Goal: Information Seeking & Learning: Find contact information

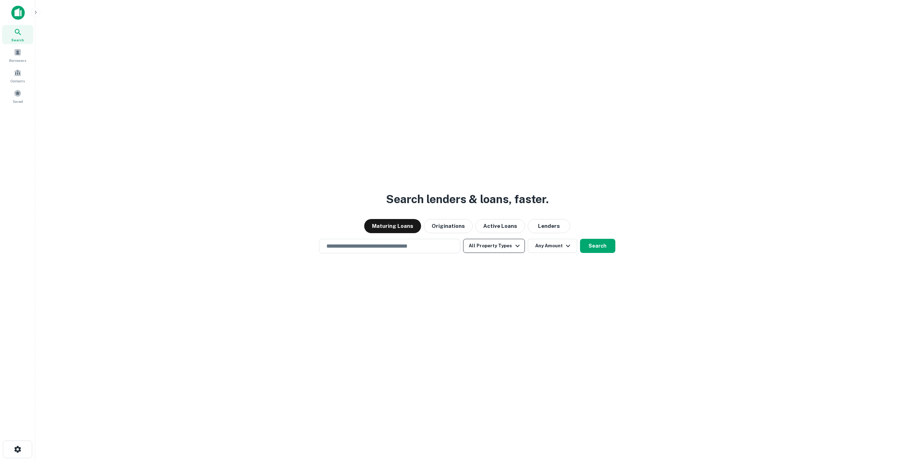
click at [505, 249] on button "All Property Types" at bounding box center [493, 246] width 61 height 14
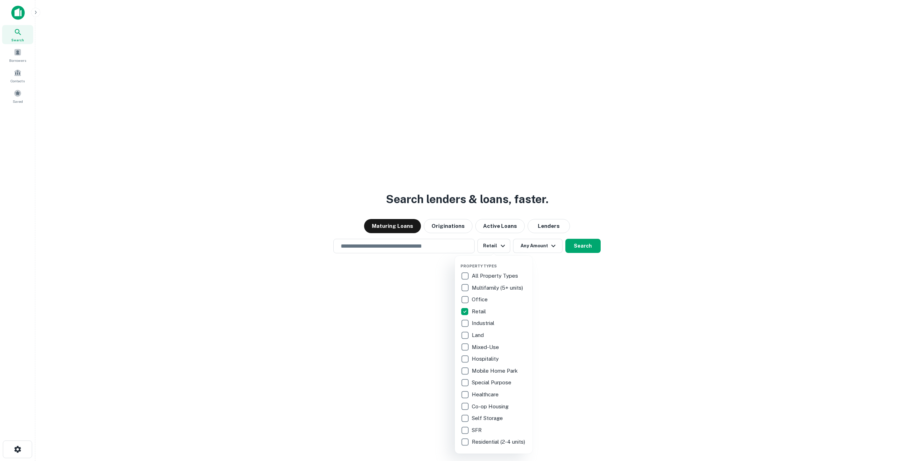
click at [538, 230] on div at bounding box center [452, 230] width 904 height 461
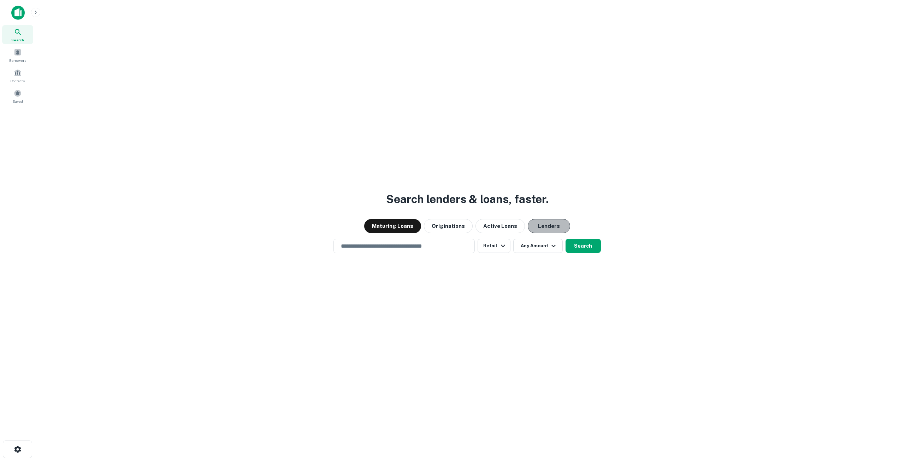
click at [541, 227] on button "Lenders" at bounding box center [548, 226] width 42 height 14
click at [552, 246] on icon "button" at bounding box center [553, 246] width 8 height 8
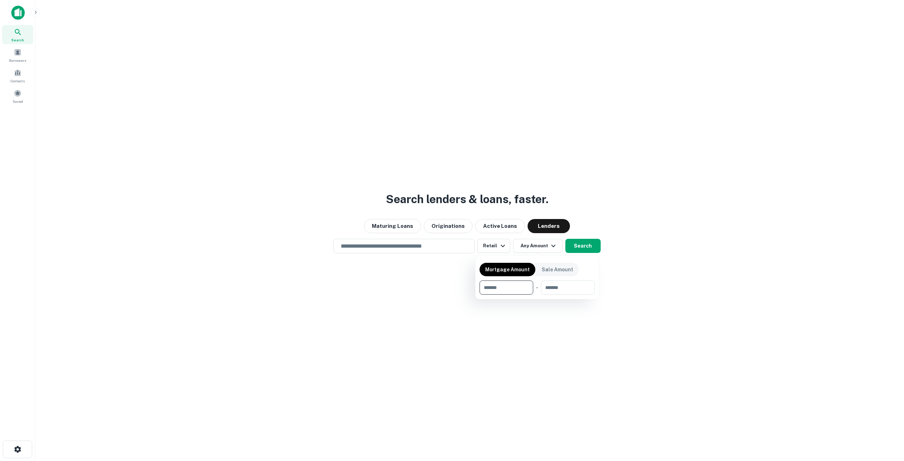
click at [609, 274] on div at bounding box center [452, 230] width 904 height 461
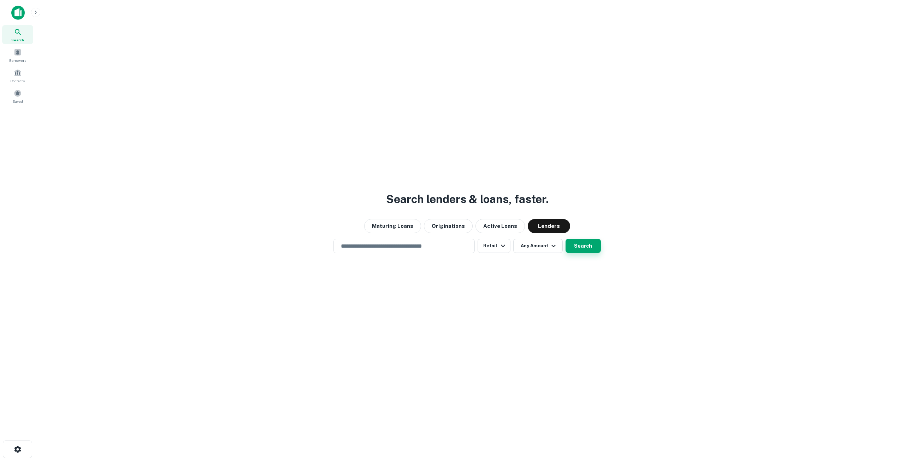
click at [589, 245] on button "Search" at bounding box center [582, 246] width 35 height 14
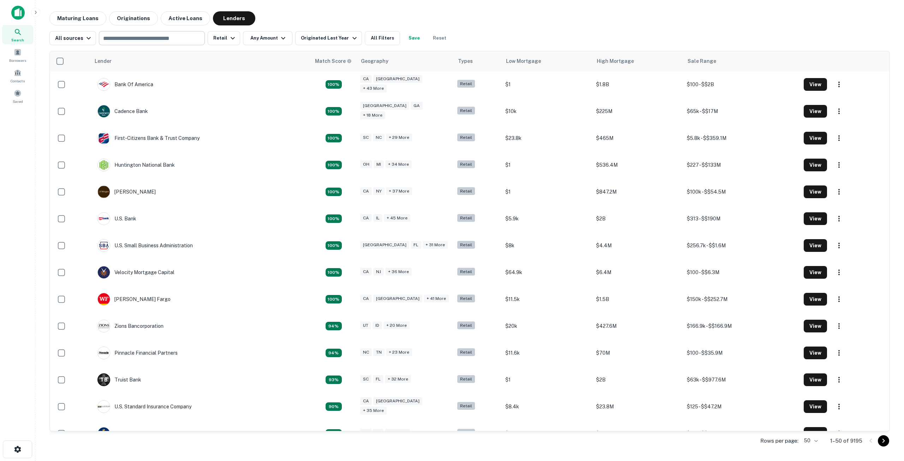
click at [180, 42] on input "text" at bounding box center [151, 38] width 101 height 10
type input "***"
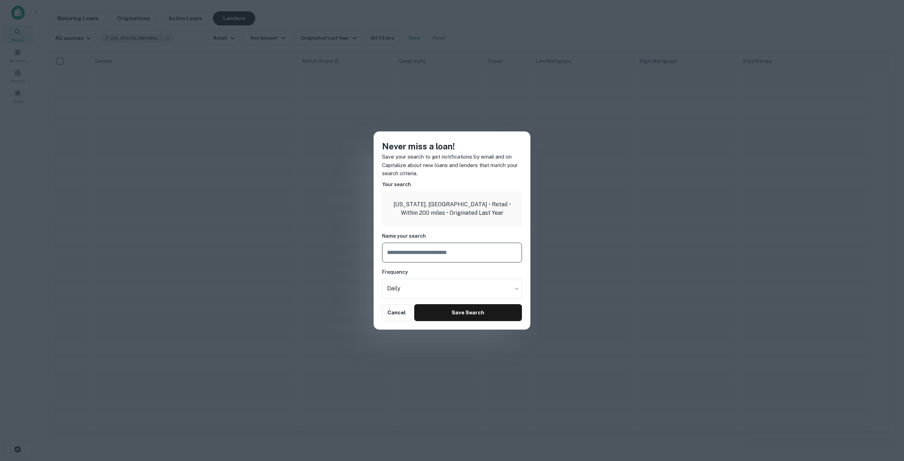
click at [431, 256] on input "text" at bounding box center [452, 253] width 140 height 20
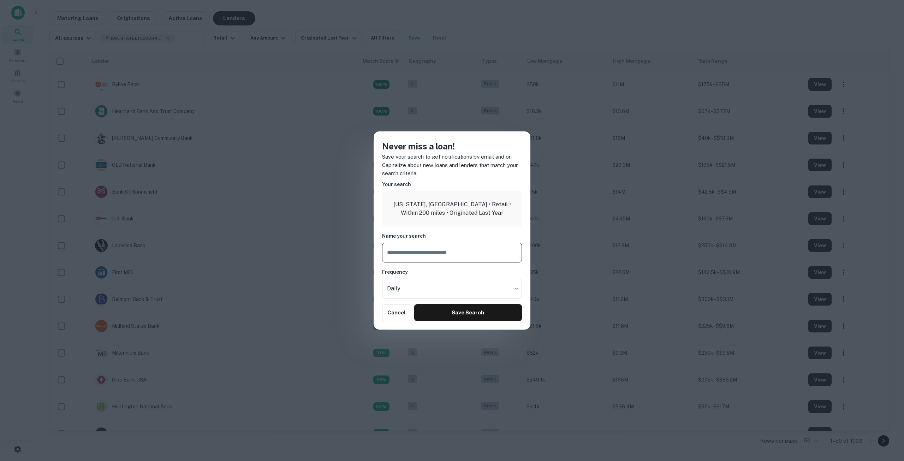
click at [434, 253] on input "text" at bounding box center [452, 253] width 140 height 20
type input "**********"
click at [425, 312] on button "Save Search" at bounding box center [468, 312] width 108 height 17
type input "**********"
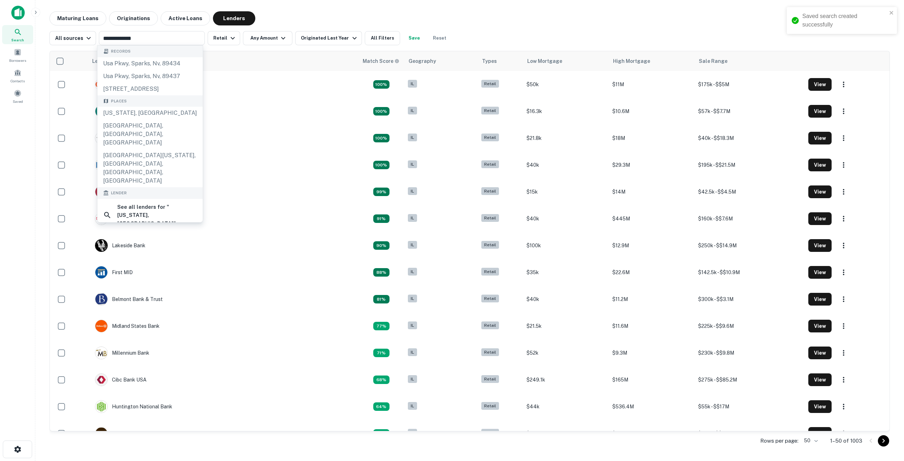
click at [413, 20] on div "Maturing Loans Originations Active Loans Lenders" at bounding box center [469, 18] width 840 height 14
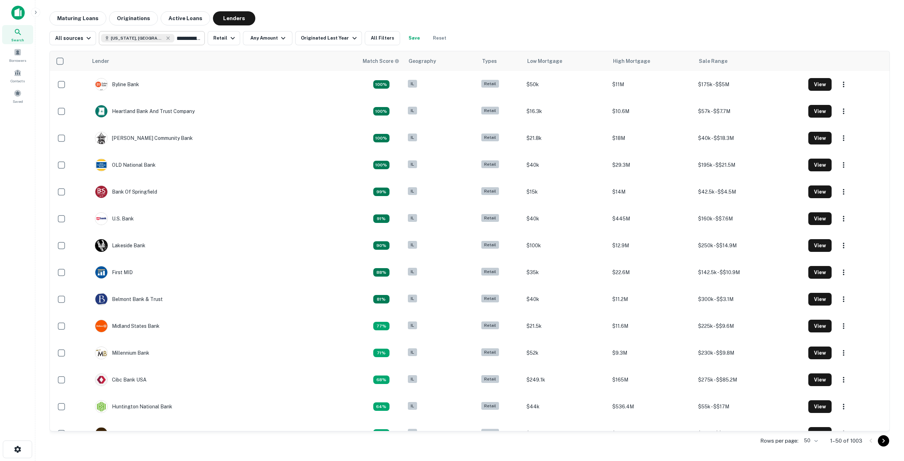
click at [174, 42] on input "**********" at bounding box center [187, 38] width 27 height 10
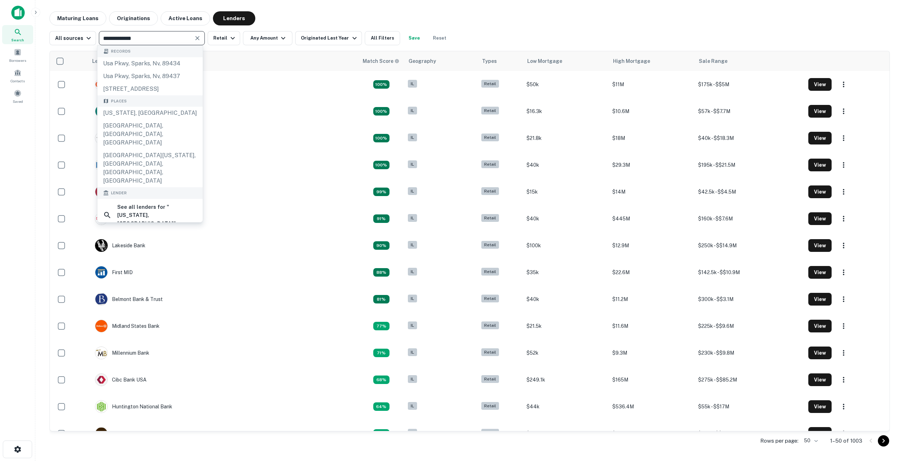
click at [163, 41] on input "**********" at bounding box center [146, 38] width 90 height 10
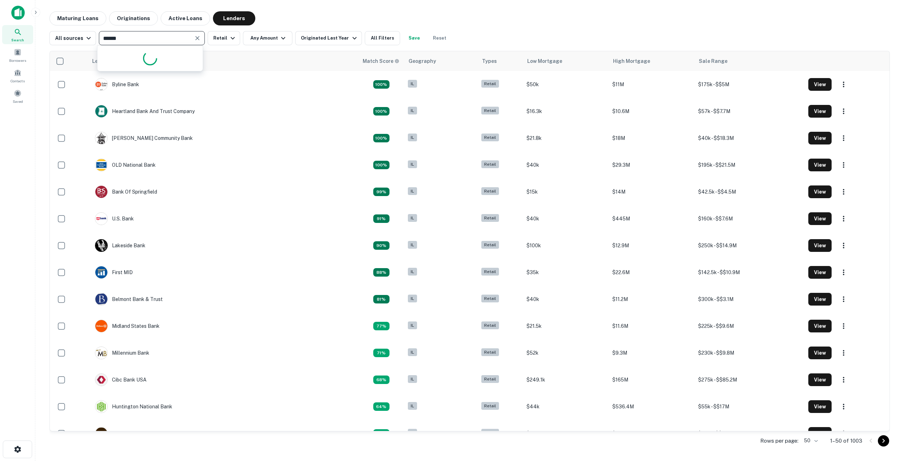
type input "*******"
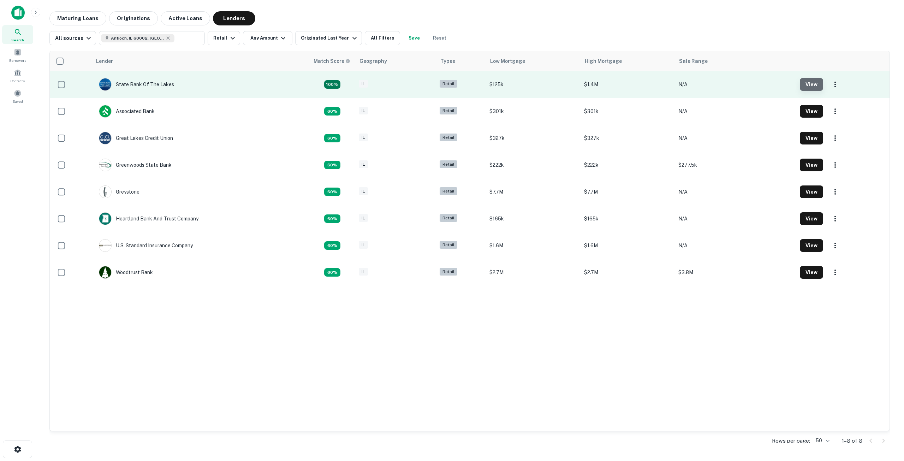
drag, startPoint x: 809, startPoint y: 88, endPoint x: 822, endPoint y: 82, distance: 14.7
click at [822, 82] on button "View" at bounding box center [811, 84] width 23 height 13
click at [836, 82] on icon "button" at bounding box center [835, 84] width 8 height 8
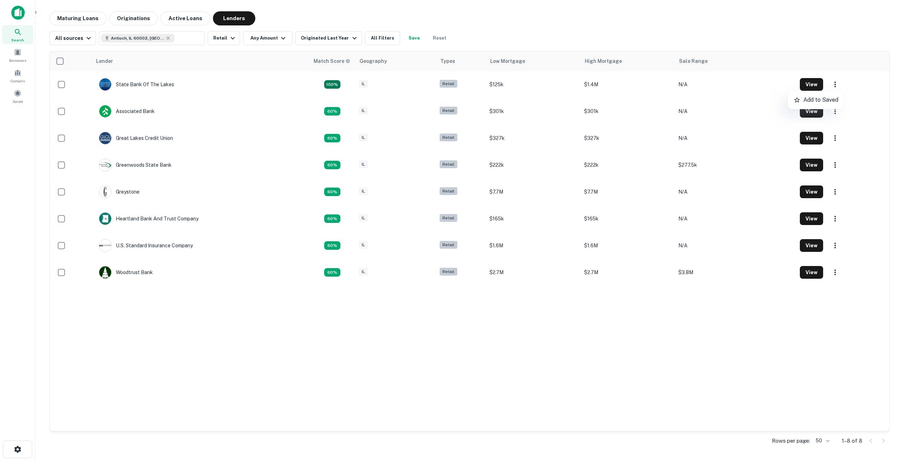
drag, startPoint x: 815, startPoint y: 83, endPoint x: 795, endPoint y: 49, distance: 38.8
click at [790, 45] on div at bounding box center [452, 230] width 904 height 461
drag, startPoint x: 807, startPoint y: 86, endPoint x: 666, endPoint y: 15, distance: 157.6
click at [666, 15] on div "Maturing Loans Originations Active Loans Lenders" at bounding box center [469, 18] width 840 height 14
click at [267, 38] on button "Any Amount" at bounding box center [267, 38] width 49 height 14
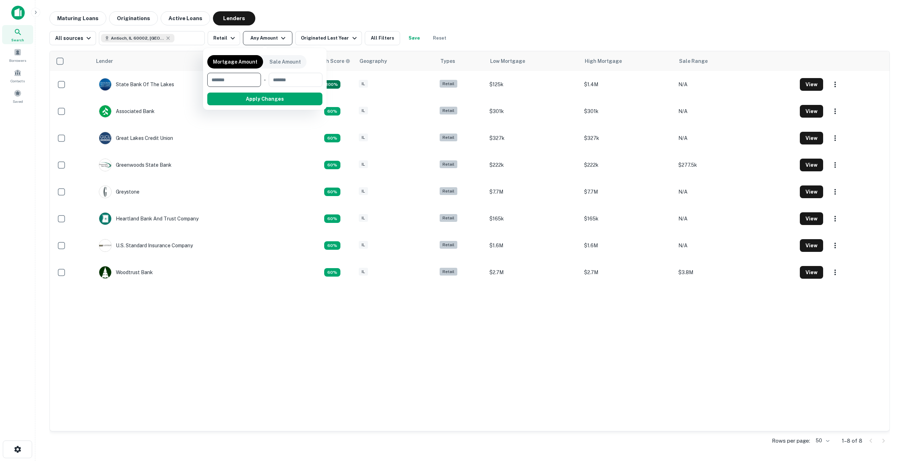
click at [267, 38] on div at bounding box center [452, 230] width 904 height 461
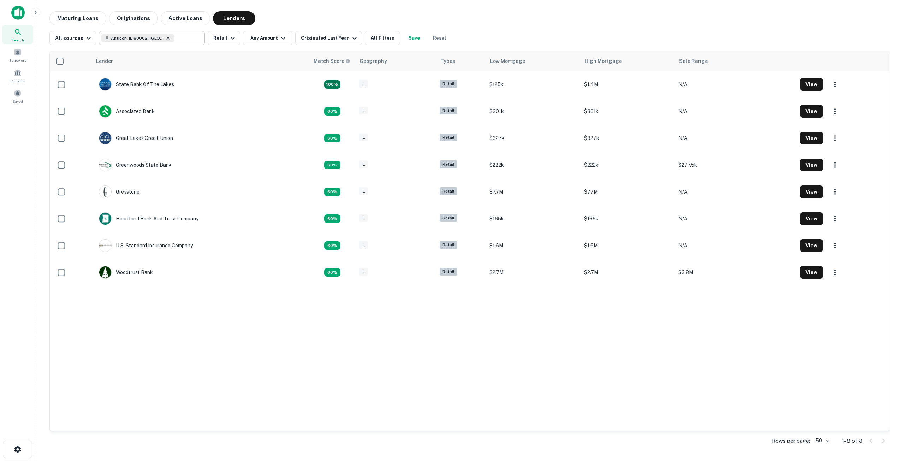
click at [165, 36] on icon at bounding box center [168, 38] width 6 height 6
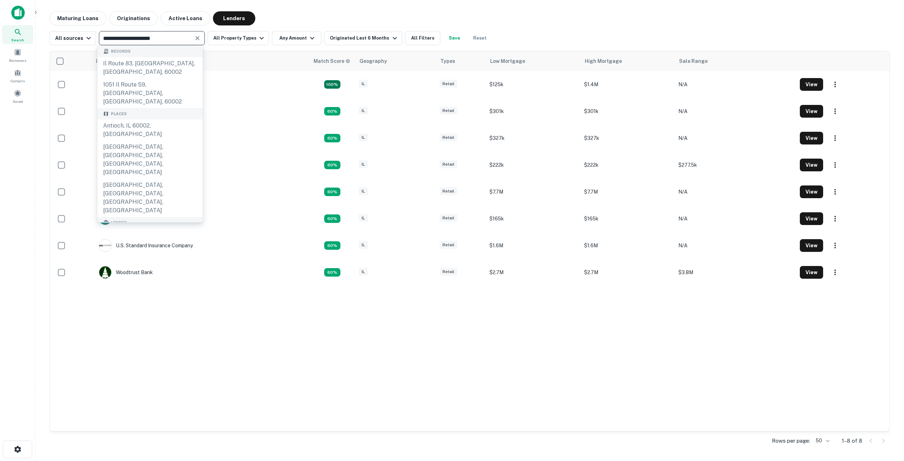
click at [174, 36] on input "**********" at bounding box center [146, 38] width 90 height 10
click at [174, 37] on input "**********" at bounding box center [146, 38] width 90 height 10
click at [174, 38] on input "**********" at bounding box center [146, 38] width 90 height 10
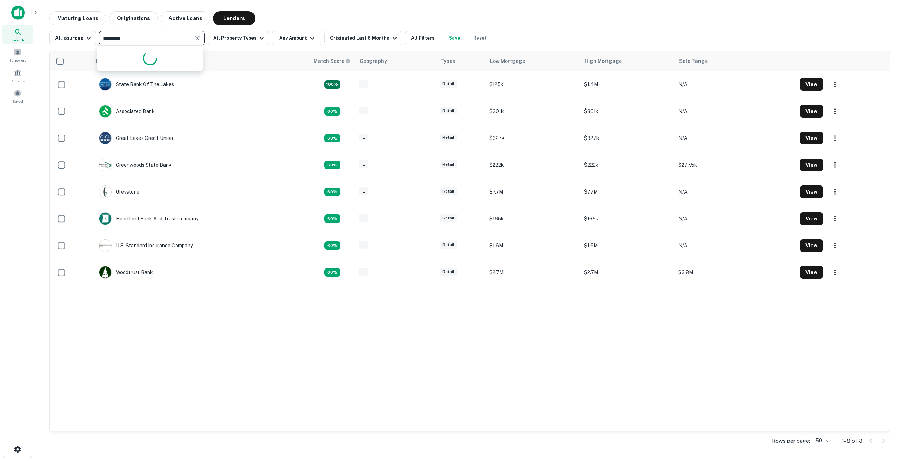
type input "********"
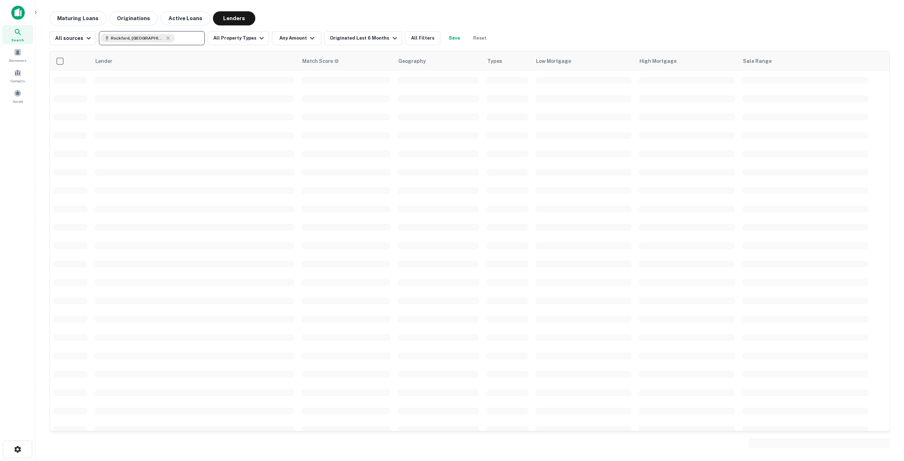
click at [292, 19] on div "Maturing Loans Originations Active Loans Lenders" at bounding box center [469, 18] width 840 height 14
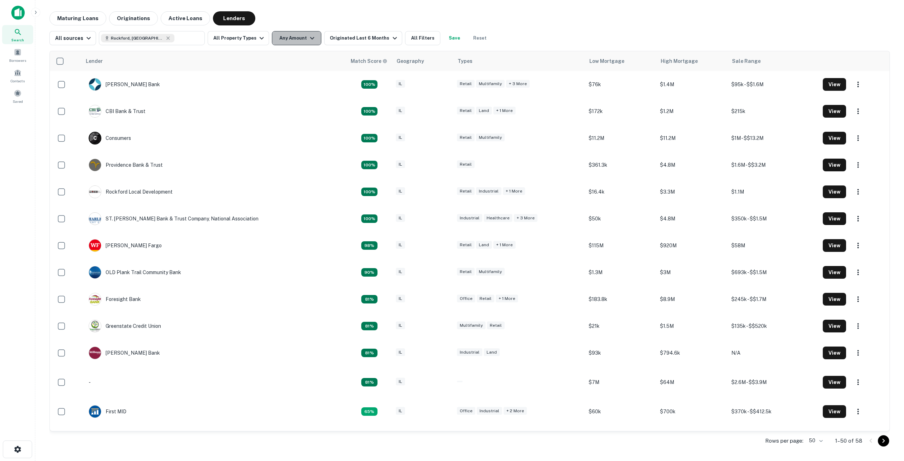
click at [281, 44] on button "Any Amount" at bounding box center [296, 38] width 49 height 14
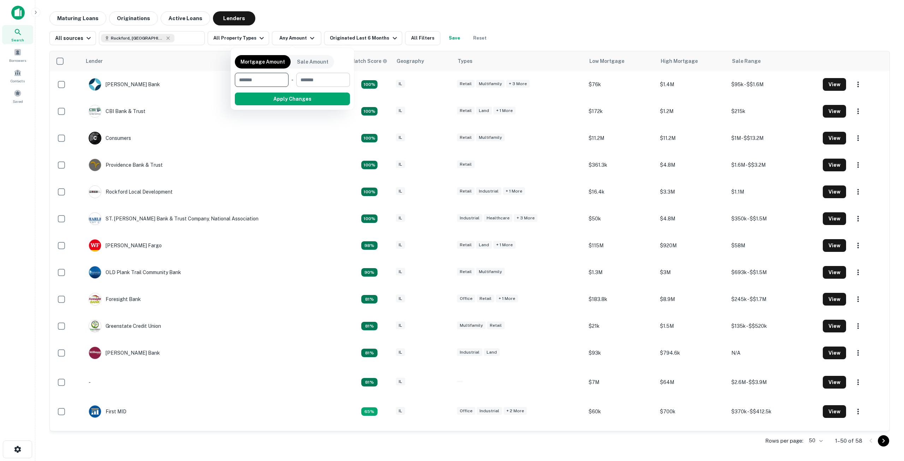
click at [323, 82] on input "number" at bounding box center [320, 80] width 49 height 14
type input "*"
type input "********"
click at [332, 101] on button "Apply Changes" at bounding box center [305, 99] width 90 height 13
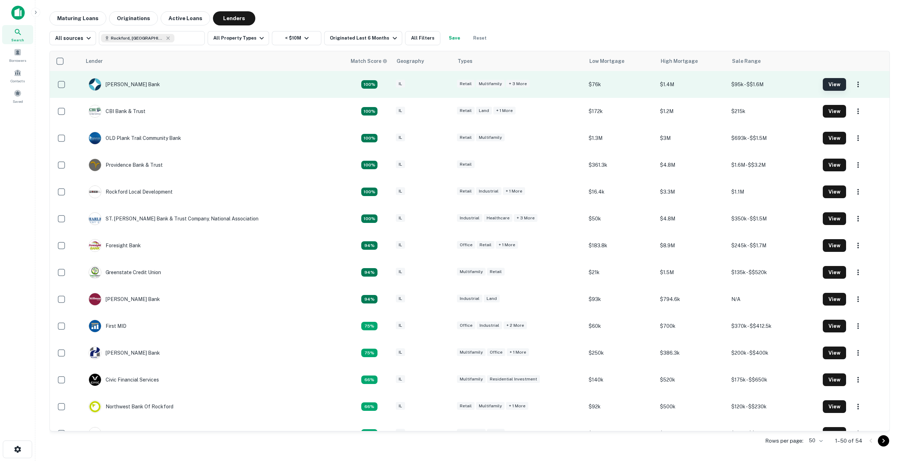
click at [823, 82] on button "View" at bounding box center [834, 84] width 23 height 13
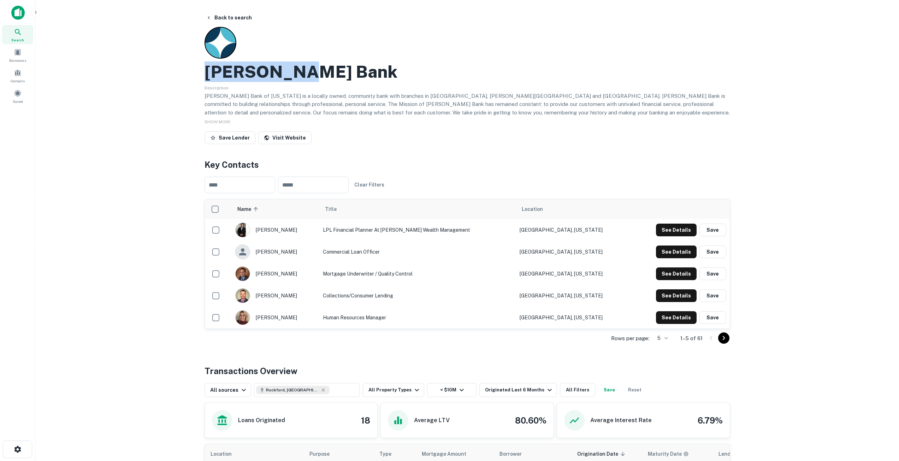
drag, startPoint x: 306, startPoint y: 64, endPoint x: 193, endPoint y: 66, distance: 113.7
click at [193, 66] on main "Back to search [PERSON_NAME] Bank Description [PERSON_NAME] Bank of [US_STATE] …" at bounding box center [466, 230] width 863 height 461
copy h2 "[PERSON_NAME] Bank"
drag, startPoint x: 226, startPoint y: 17, endPoint x: 253, endPoint y: 93, distance: 80.6
click at [226, 17] on button "Back to search" at bounding box center [229, 17] width 52 height 13
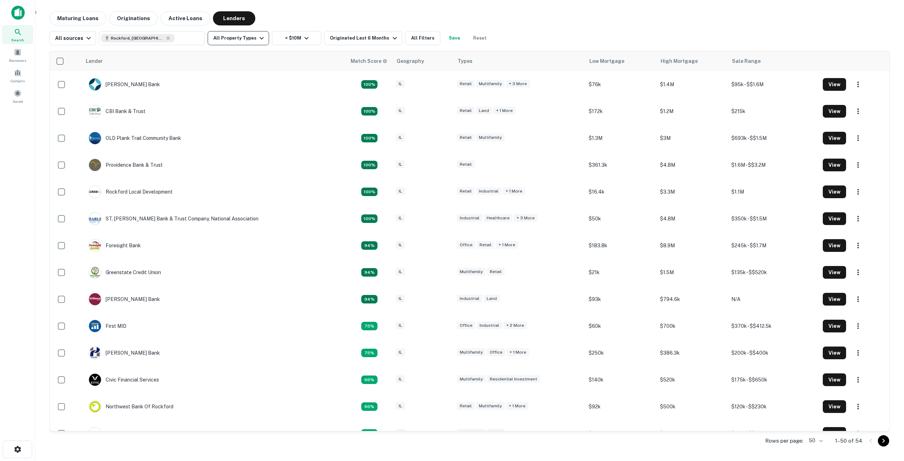
click at [252, 41] on button "All Property Types" at bounding box center [238, 38] width 61 height 14
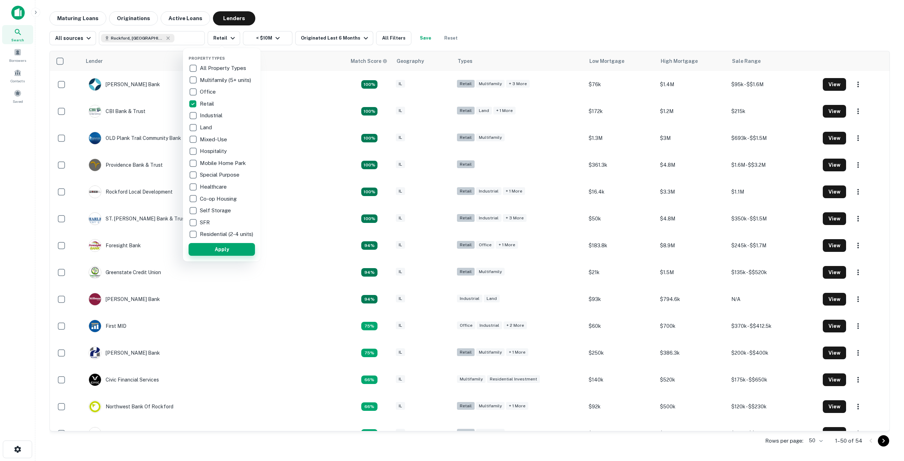
click at [236, 249] on button "Apply" at bounding box center [222, 249] width 66 height 13
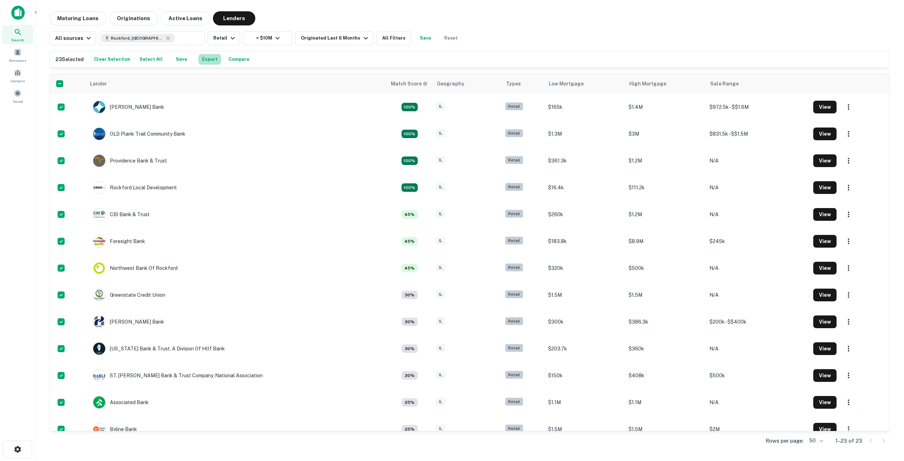
click at [198, 60] on button "Export" at bounding box center [209, 59] width 23 height 11
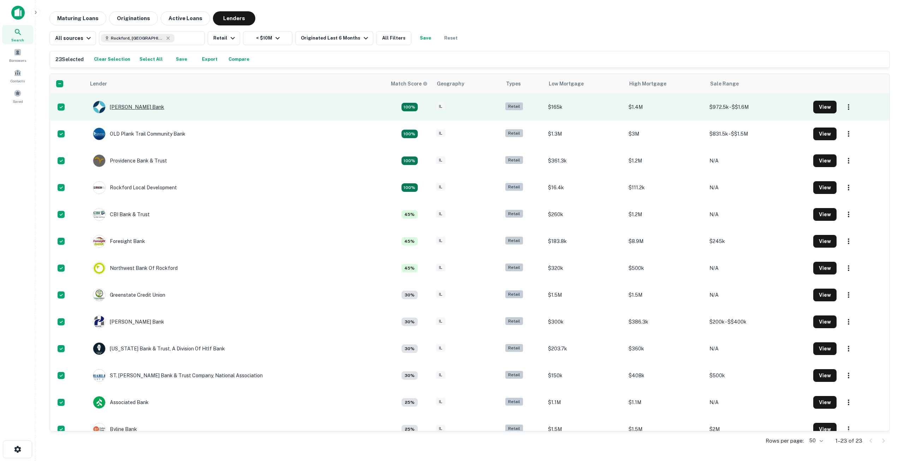
click at [115, 105] on div "[PERSON_NAME] Bank" at bounding box center [128, 107] width 71 height 13
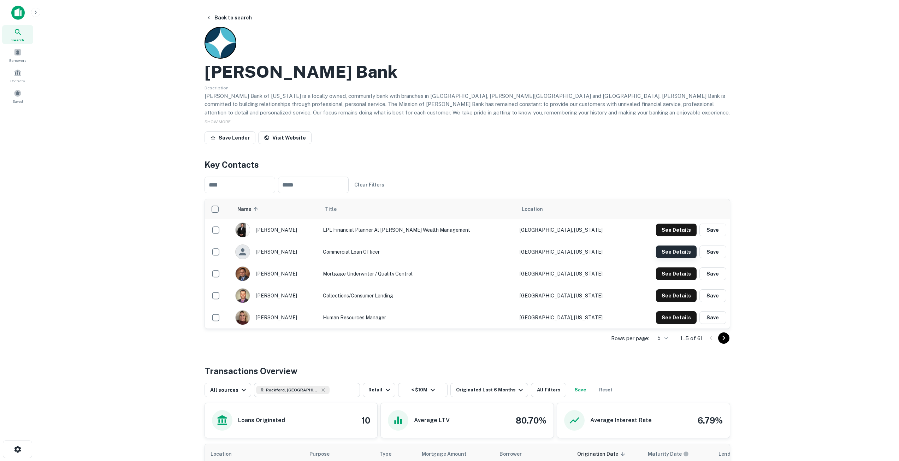
click at [687, 252] on button "See Details" at bounding box center [676, 251] width 41 height 13
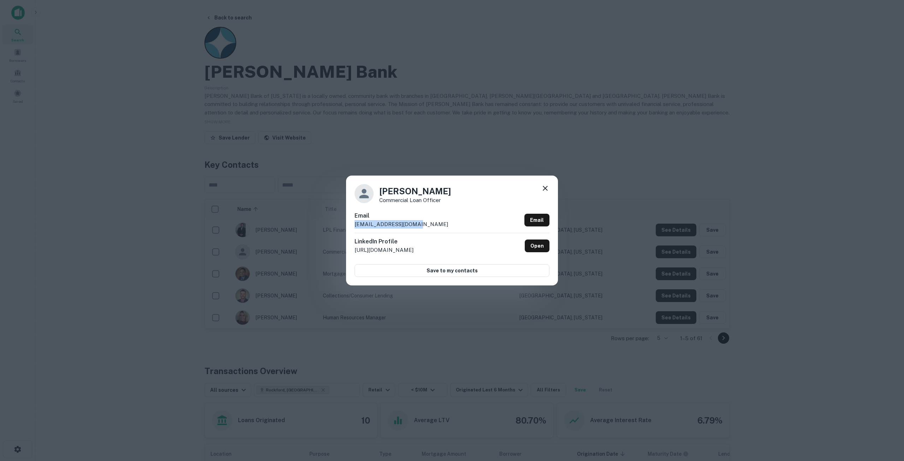
drag, startPoint x: 427, startPoint y: 226, endPoint x: 348, endPoint y: 227, distance: 78.7
click at [348, 227] on div "[PERSON_NAME] Commercial Loan Officer Email [EMAIL_ADDRESS][DOMAIN_NAME] Email …" at bounding box center [452, 229] width 212 height 109
copy p "[EMAIL_ADDRESS][DOMAIN_NAME]"
drag, startPoint x: 437, startPoint y: 189, endPoint x: 402, endPoint y: 191, distance: 35.0
click at [402, 191] on h4 "[PERSON_NAME]" at bounding box center [415, 191] width 72 height 13
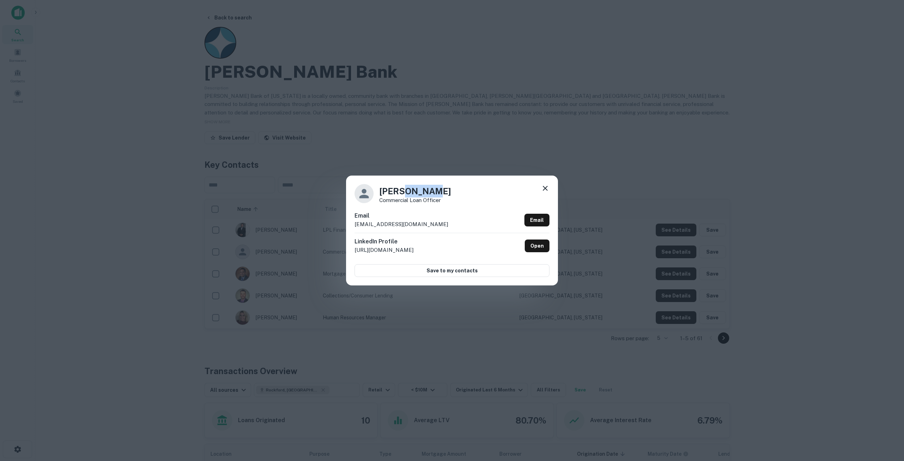
copy h4 "[PERSON_NAME]"
click at [547, 182] on div "[PERSON_NAME] Commercial Loan Officer Email [EMAIL_ADDRESS][DOMAIN_NAME] Email …" at bounding box center [452, 229] width 212 height 109
click at [546, 184] on icon at bounding box center [545, 188] width 8 height 8
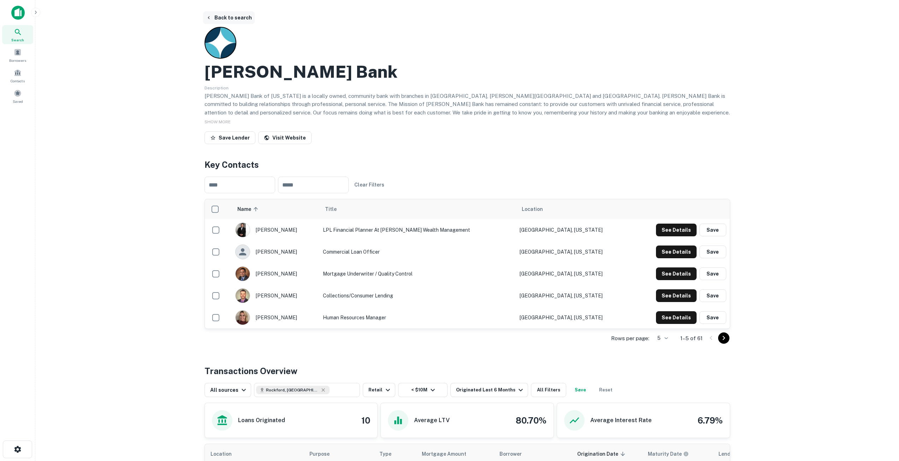
click at [209, 17] on icon "button" at bounding box center [209, 18] width 6 height 6
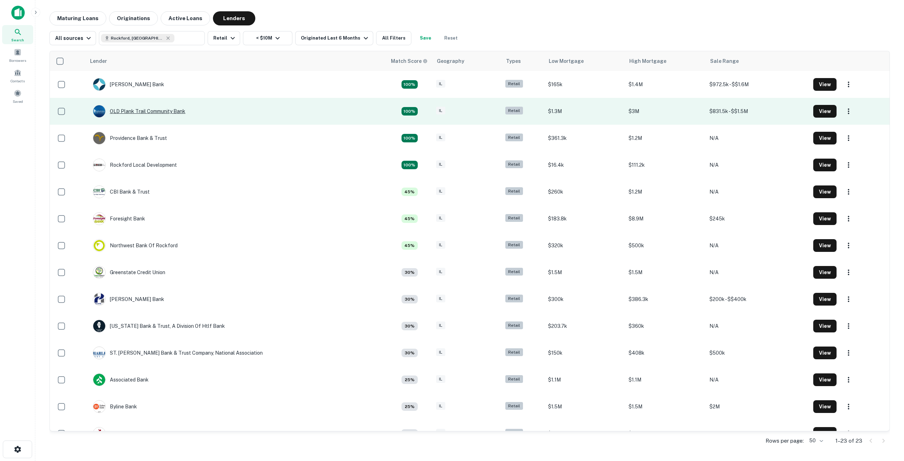
click at [131, 113] on div "OLD Plank Trail Community Bank" at bounding box center [139, 111] width 93 height 13
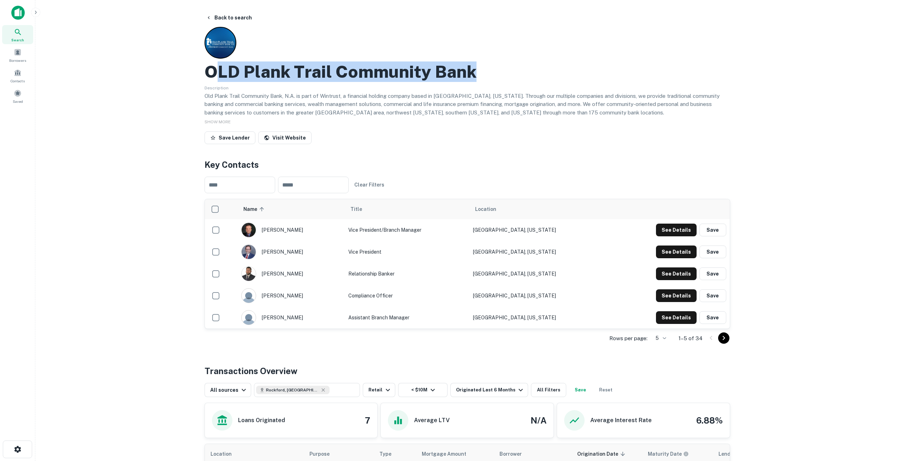
drag, startPoint x: 213, startPoint y: 71, endPoint x: 526, endPoint y: 74, distance: 313.9
click at [526, 74] on div "OLD Plank Trail Community Bank" at bounding box center [466, 71] width 525 height 20
copy h2 "[PERSON_NAME] Trail Community Bank"
click at [496, 75] on div "OLD Plank Trail Community Bank" at bounding box center [466, 71] width 525 height 20
drag, startPoint x: 496, startPoint y: 73, endPoint x: 190, endPoint y: 77, distance: 305.8
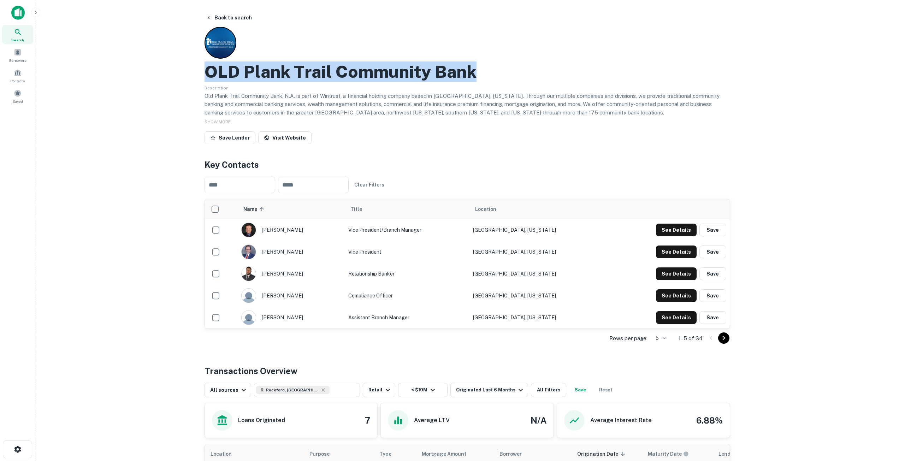
click at [191, 77] on main "Back to search OLD Plank Trail Community Bank Description Old Plank Trail Commu…" at bounding box center [466, 230] width 863 height 461
copy h2 "OLD Plank Trail Community Bank"
click at [675, 277] on button "See Details" at bounding box center [676, 273] width 41 height 13
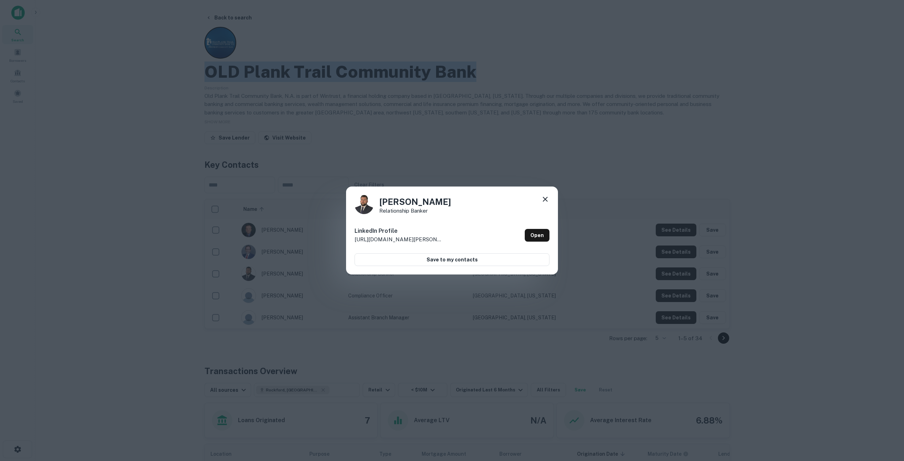
click at [547, 196] on icon at bounding box center [545, 199] width 8 height 8
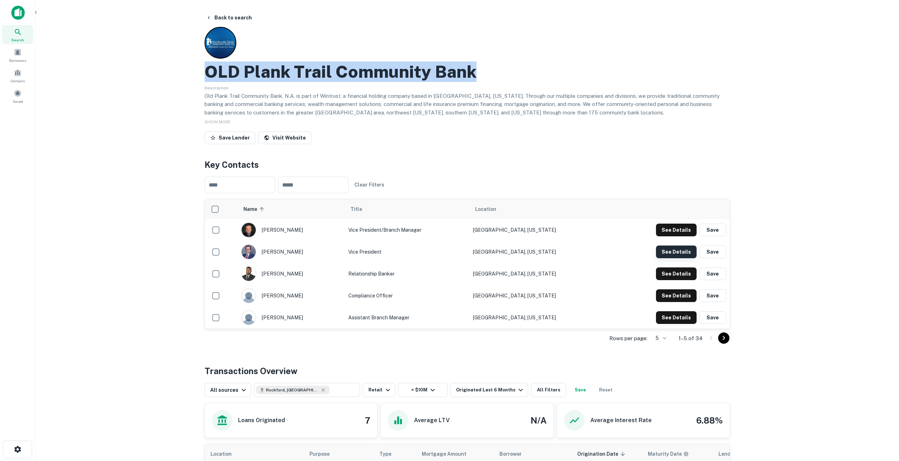
click at [678, 250] on button "See Details" at bounding box center [676, 251] width 41 height 13
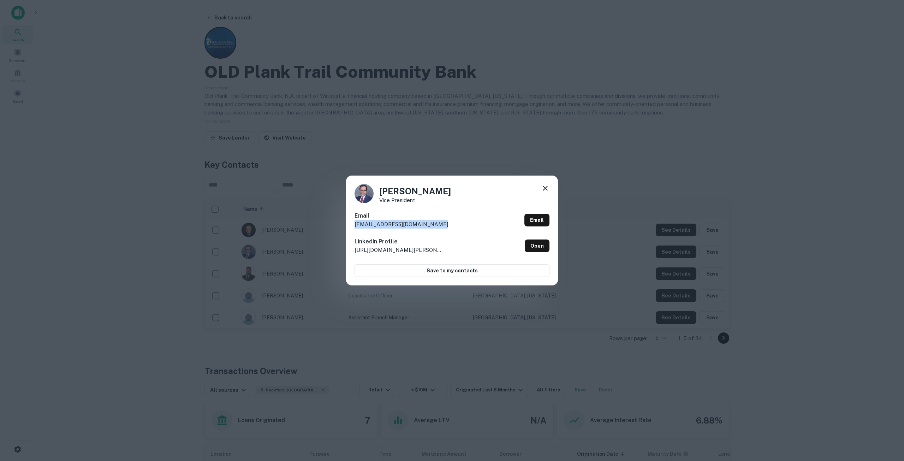
drag, startPoint x: 446, startPoint y: 220, endPoint x: 344, endPoint y: 227, distance: 102.9
click at [344, 227] on div "[PERSON_NAME] Vice President Email [EMAIL_ADDRESS][DOMAIN_NAME] Email LinkedIn …" at bounding box center [452, 230] width 904 height 461
copy p "[EMAIL_ADDRESS][DOMAIN_NAME]"
click at [546, 186] on icon at bounding box center [545, 188] width 8 height 8
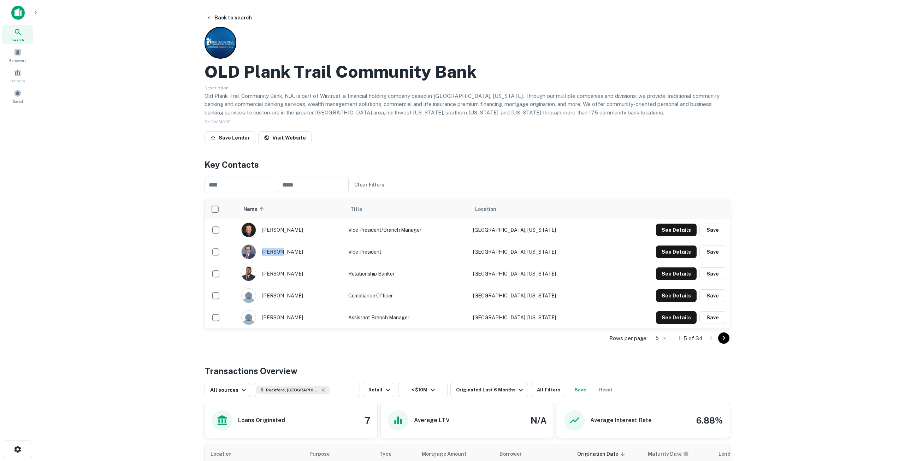
drag, startPoint x: 308, startPoint y: 250, endPoint x: 284, endPoint y: 251, distance: 24.0
click at [284, 251] on div "[PERSON_NAME]" at bounding box center [291, 251] width 100 height 15
copy div "[PERSON_NAME]"
click at [306, 251] on div "[PERSON_NAME]" at bounding box center [291, 251] width 100 height 15
drag, startPoint x: 306, startPoint y: 250, endPoint x: 298, endPoint y: 252, distance: 8.1
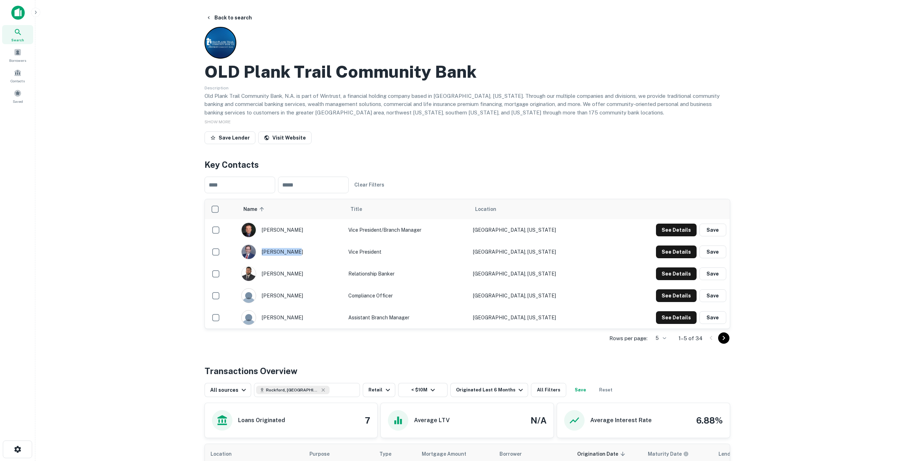
click at [298, 252] on div "[PERSON_NAME]" at bounding box center [291, 251] width 100 height 15
copy div "[PERSON_NAME]"
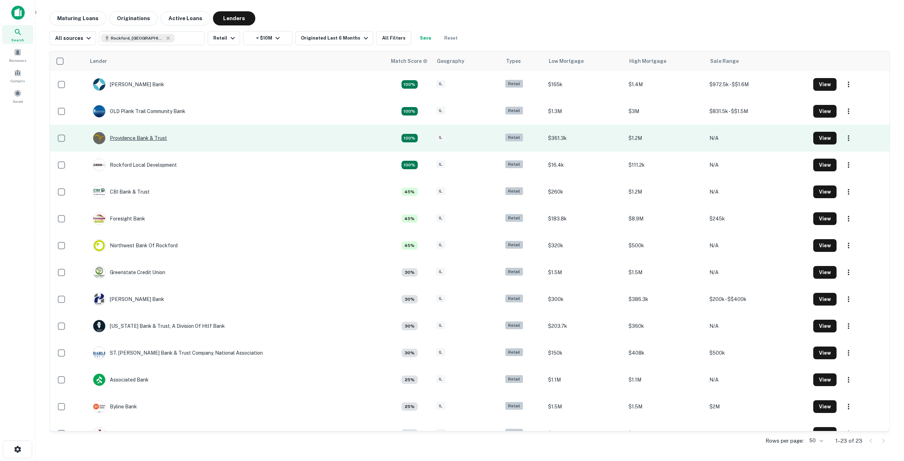
click at [130, 141] on div "Providence Bank & Trust" at bounding box center [130, 138] width 74 height 13
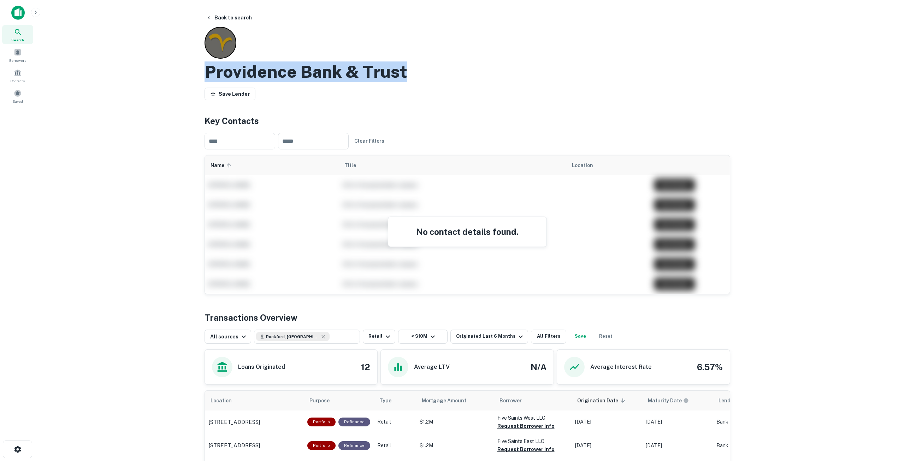
drag, startPoint x: 205, startPoint y: 70, endPoint x: 430, endPoint y: 74, distance: 225.3
click at [430, 74] on div "Providence Bank & Trust" at bounding box center [466, 71] width 525 height 20
copy h2 "Providence Bank & Trust"
click at [213, 19] on button "Back to search" at bounding box center [229, 17] width 52 height 13
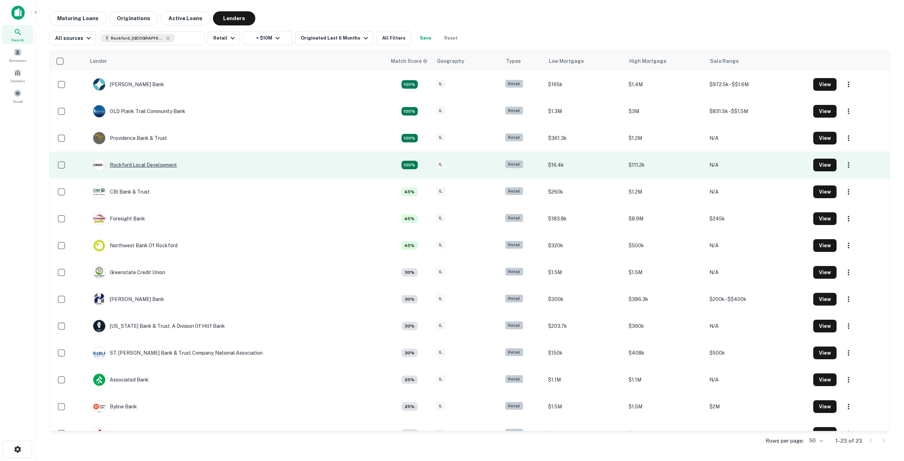
click at [155, 164] on div "Rockford Local Development" at bounding box center [135, 165] width 84 height 13
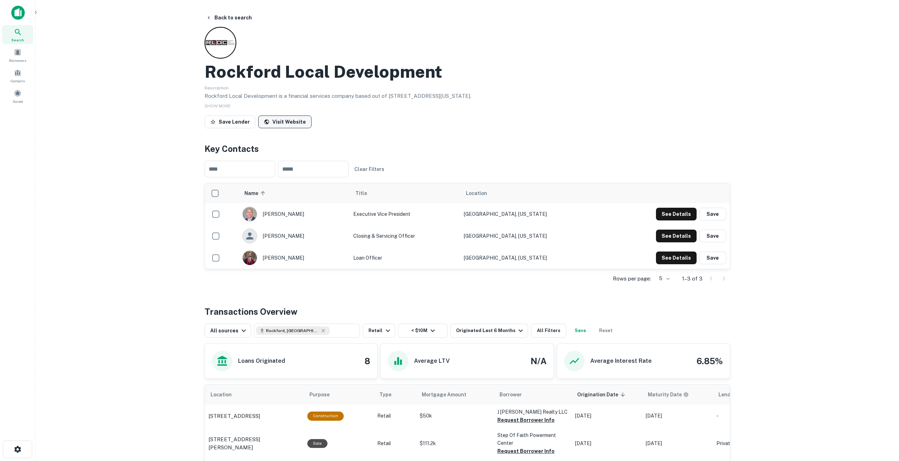
click at [294, 123] on link "Visit Website" at bounding box center [284, 121] width 53 height 13
click at [246, 18] on button "Back to search" at bounding box center [229, 17] width 52 height 13
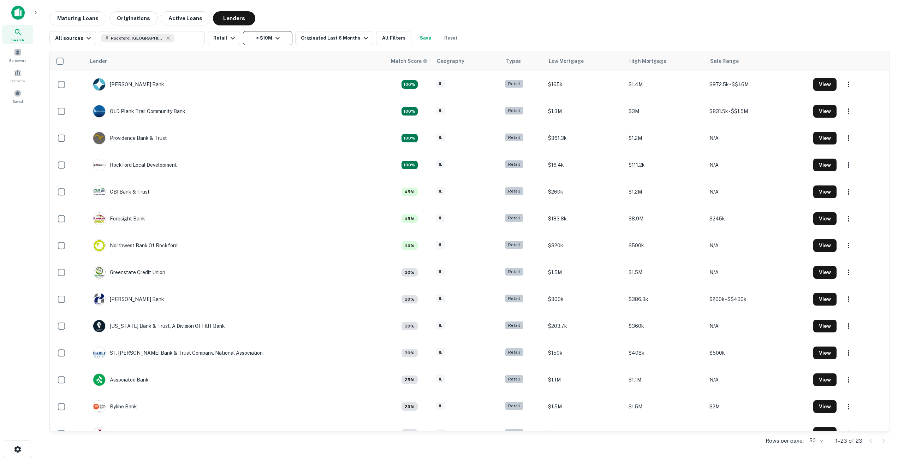
click at [280, 38] on button "< $10M" at bounding box center [267, 38] width 49 height 14
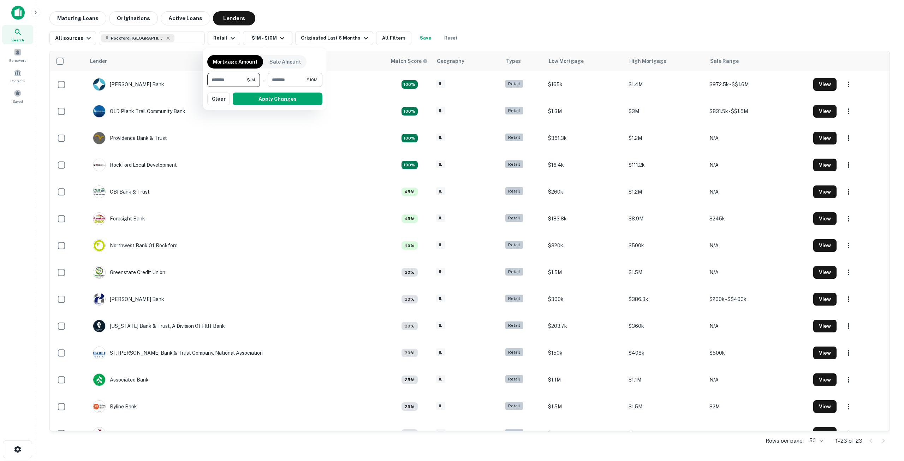
type input "*******"
click at [276, 81] on input "********" at bounding box center [287, 80] width 39 height 14
click at [275, 82] on input "********" at bounding box center [287, 80] width 39 height 14
type input "********"
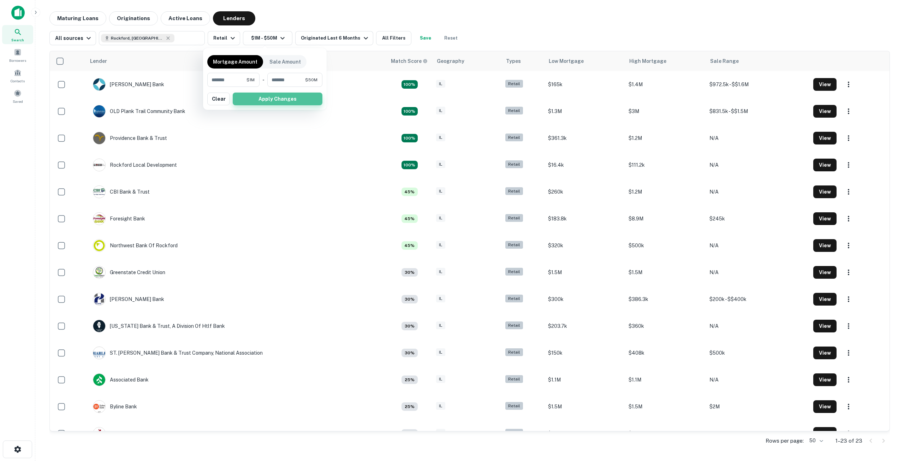
click at [274, 96] on button "Apply Changes" at bounding box center [278, 99] width 90 height 13
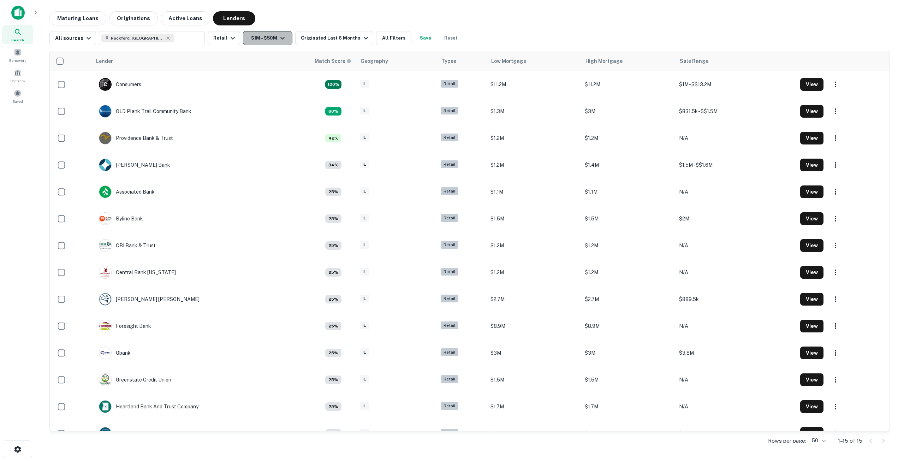
click at [282, 39] on icon "button" at bounding box center [282, 38] width 8 height 8
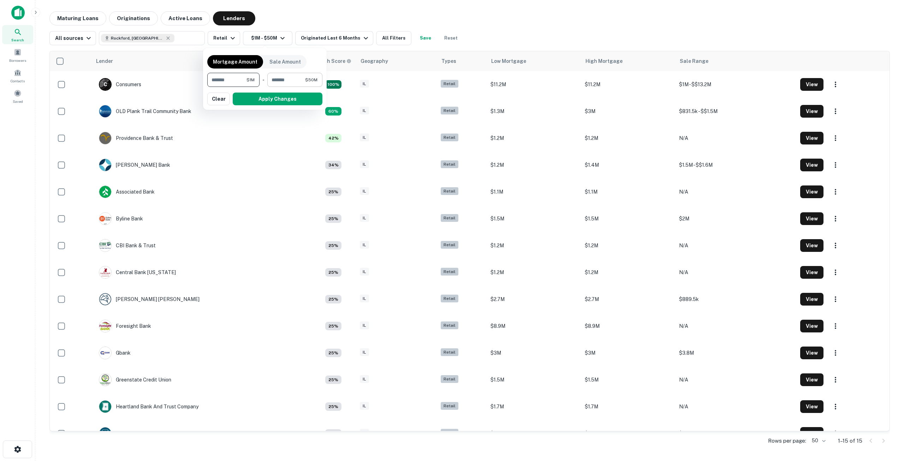
click at [287, 78] on input "********" at bounding box center [286, 80] width 38 height 14
type input "********"
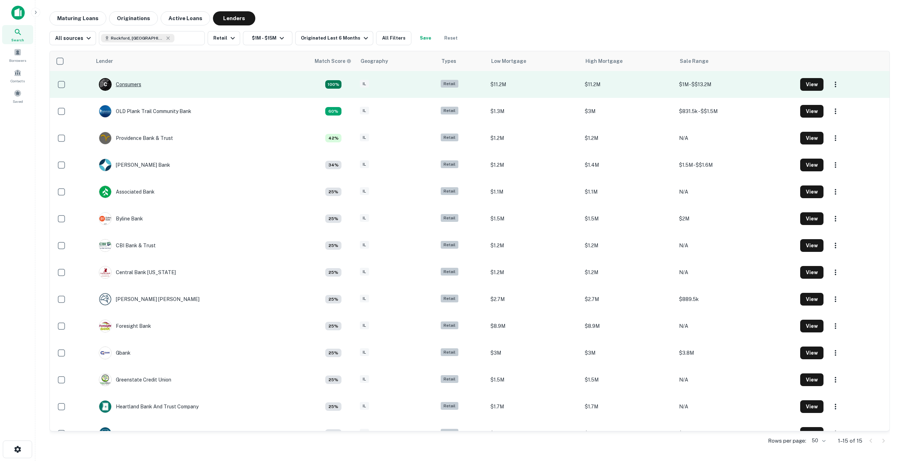
click at [127, 85] on div "C Consumers" at bounding box center [120, 84] width 42 height 13
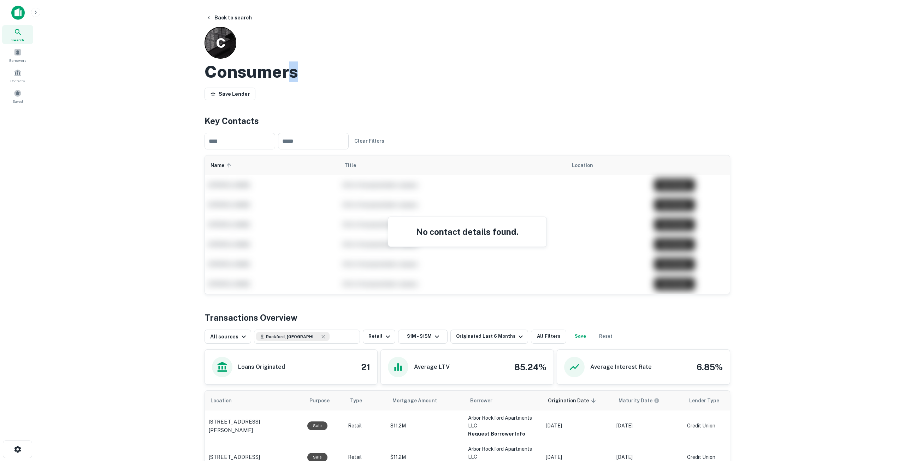
drag, startPoint x: 291, startPoint y: 74, endPoint x: 296, endPoint y: 76, distance: 5.6
click at [296, 74] on h2 "Consumers" at bounding box center [251, 71] width 94 height 20
click at [297, 77] on h2 "Consumers" at bounding box center [251, 71] width 94 height 20
drag, startPoint x: 297, startPoint y: 73, endPoint x: 185, endPoint y: 73, distance: 112.3
click at [185, 73] on main "Back to search C Consumers Save Lender Key Contacts ​ ​ Clear Filters Name sort…" at bounding box center [466, 230] width 863 height 461
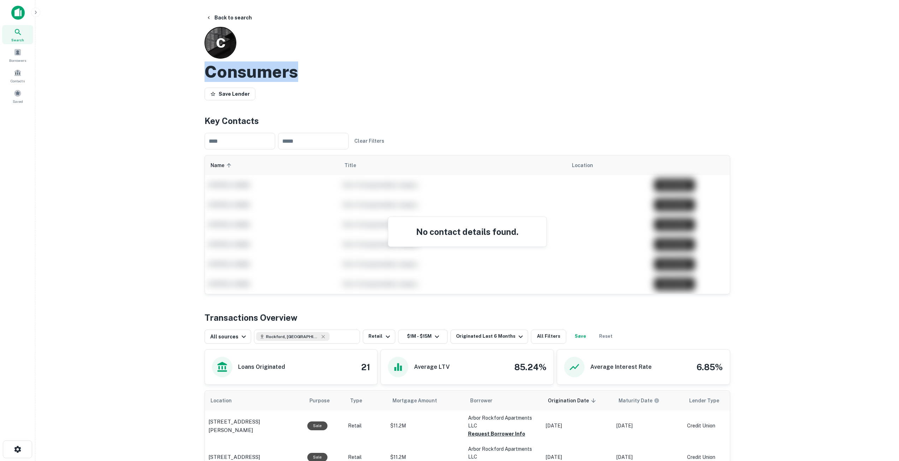
copy h2 "Consumers"
click at [215, 14] on button "Back to search" at bounding box center [229, 17] width 52 height 13
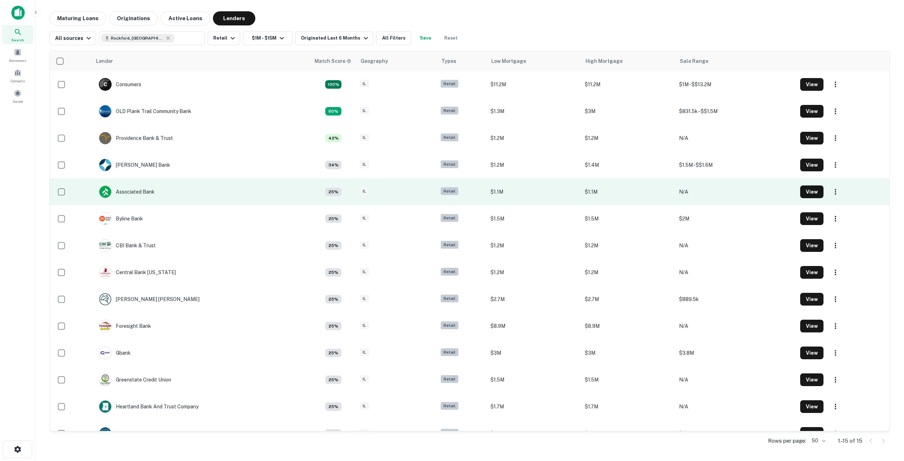
click at [174, 200] on td "Associated Bank" at bounding box center [201, 191] width 219 height 27
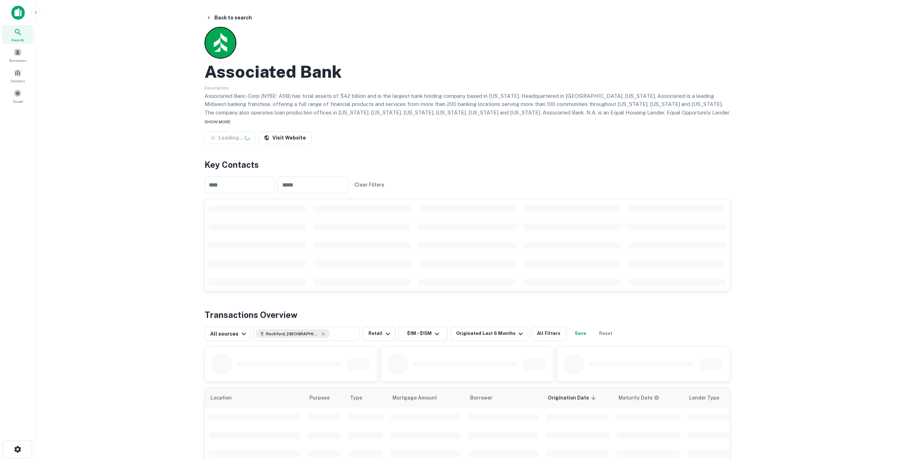
click at [219, 119] on div "SHOW MORE" at bounding box center [466, 121] width 525 height 8
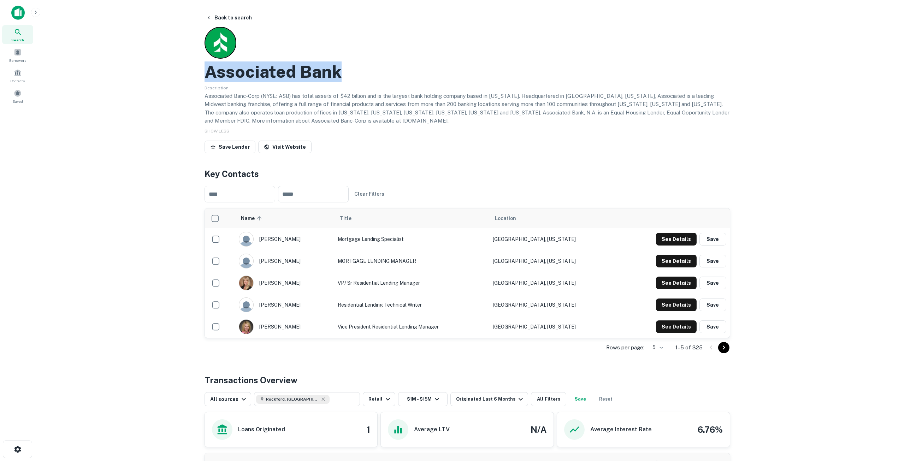
drag, startPoint x: 200, startPoint y: 74, endPoint x: 354, endPoint y: 75, distance: 154.3
click at [354, 75] on div "Back to search Associated Bank Description Associated Banc-Corp (NYSE: ASB) has…" at bounding box center [467, 295] width 542 height 568
click at [408, 286] on td "VP/ Sr Residential Lending Manager" at bounding box center [411, 283] width 155 height 22
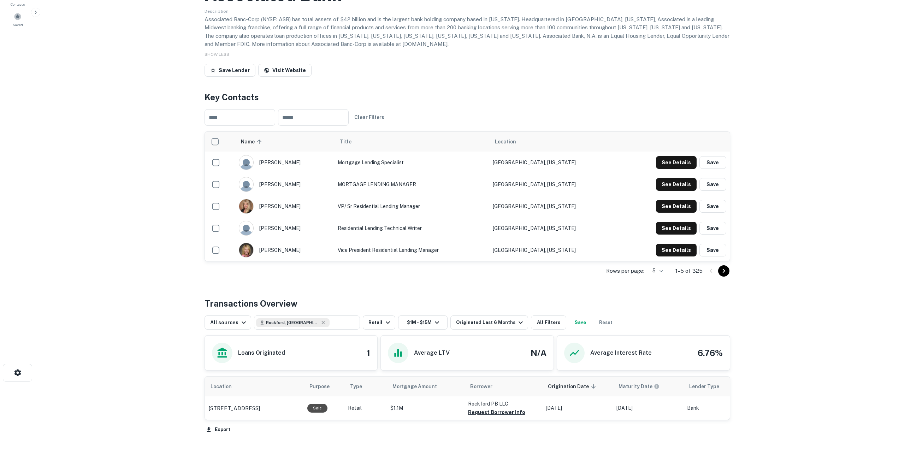
scroll to position [12, 0]
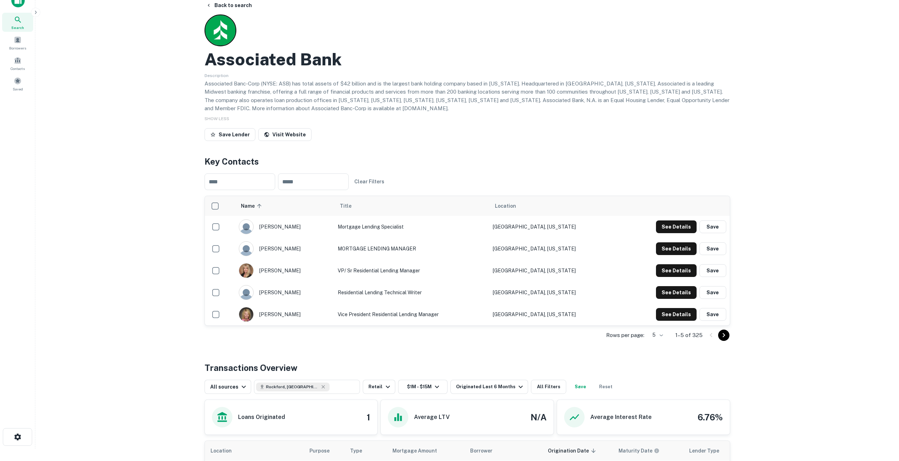
click at [275, 124] on div "Associated Bank Description Associated Banc-Corp (NYSE: ASB) has total assets o…" at bounding box center [466, 78] width 525 height 129
click at [279, 133] on link "Visit Website" at bounding box center [284, 134] width 53 height 13
click at [221, 3] on button "Back to search" at bounding box center [229, 5] width 52 height 13
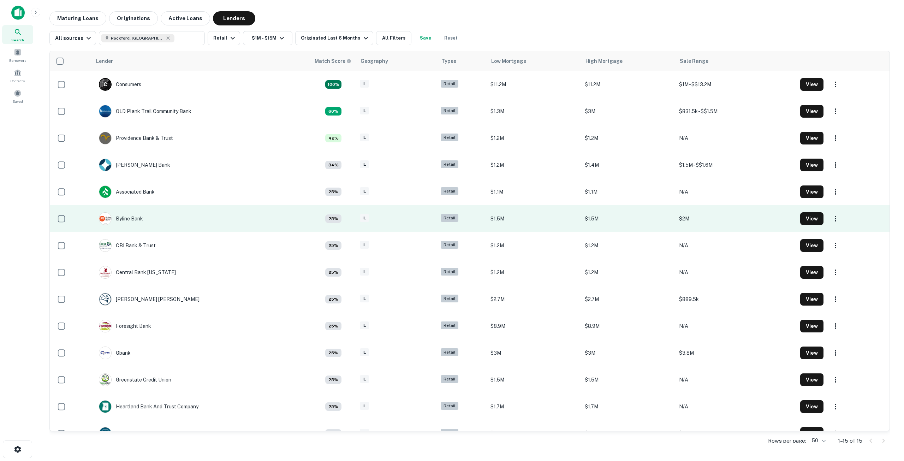
click at [145, 216] on td "Byline Bank" at bounding box center [120, 219] width 51 height 20
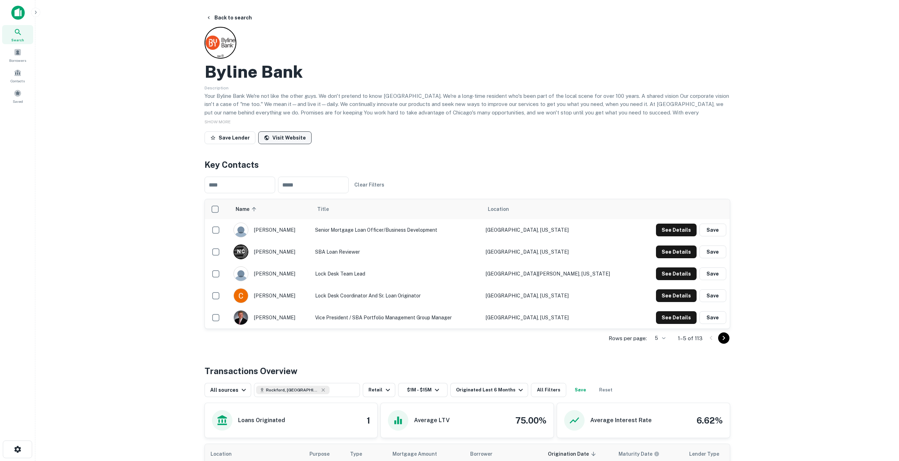
click at [288, 137] on link "Visit Website" at bounding box center [284, 137] width 53 height 13
click at [208, 15] on icon "button" at bounding box center [209, 18] width 6 height 6
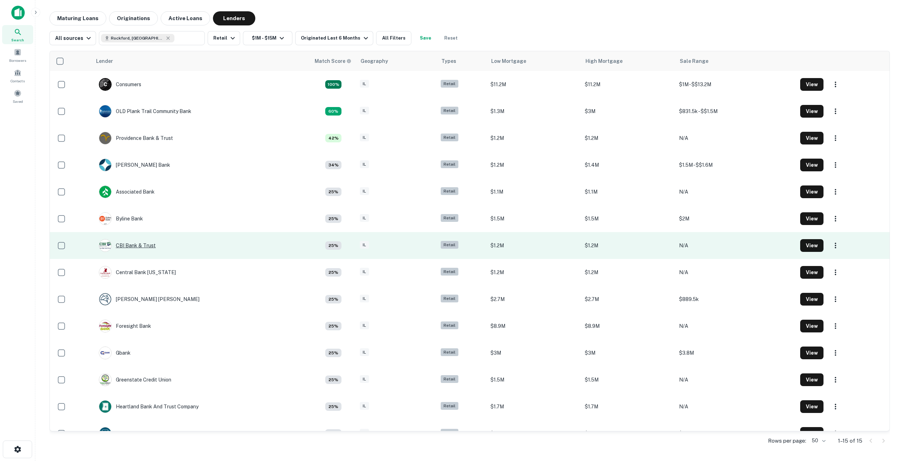
click at [148, 250] on div "CBI Bank & Trust" at bounding box center [127, 245] width 57 height 13
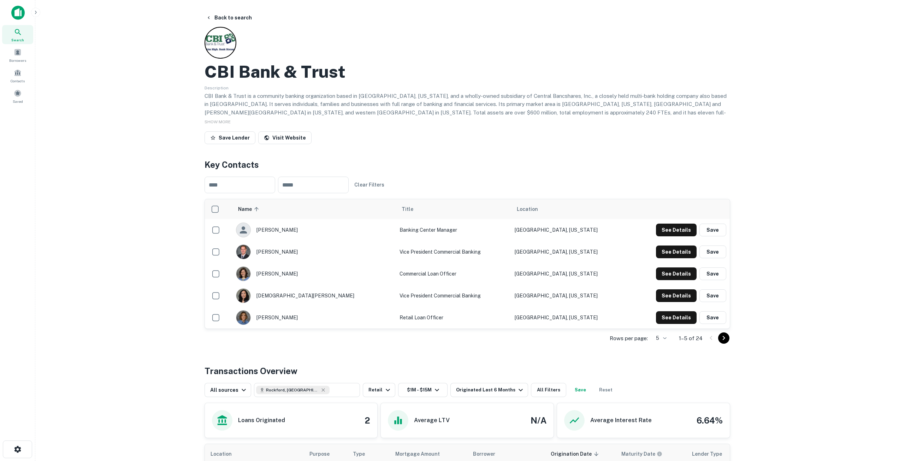
drag, startPoint x: 670, startPoint y: 269, endPoint x: 310, endPoint y: 253, distance: 361.2
drag, startPoint x: 310, startPoint y: 253, endPoint x: 385, endPoint y: 147, distance: 129.9
click at [383, 144] on div "Save Lender Visit Website" at bounding box center [466, 139] width 525 height 16
click at [674, 254] on button "See Details" at bounding box center [676, 251] width 41 height 13
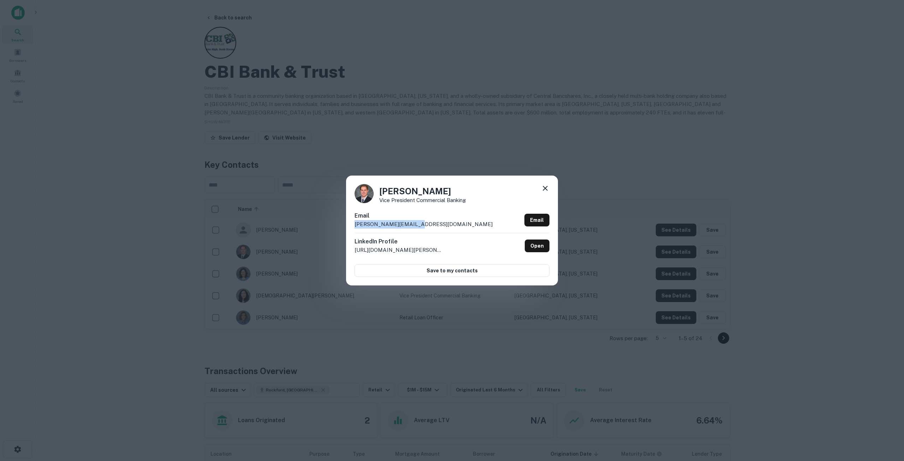
drag, startPoint x: 430, startPoint y: 221, endPoint x: 344, endPoint y: 225, distance: 86.6
click at [344, 225] on div "[PERSON_NAME] Vice President Commercial Banking Email [PERSON_NAME][EMAIL_ADDRE…" at bounding box center [452, 230] width 904 height 461
drag, startPoint x: 431, startPoint y: 194, endPoint x: 382, endPoint y: 194, distance: 49.4
click at [382, 194] on h4 "[PERSON_NAME]" at bounding box center [422, 191] width 87 height 13
click at [543, 187] on icon at bounding box center [545, 188] width 8 height 8
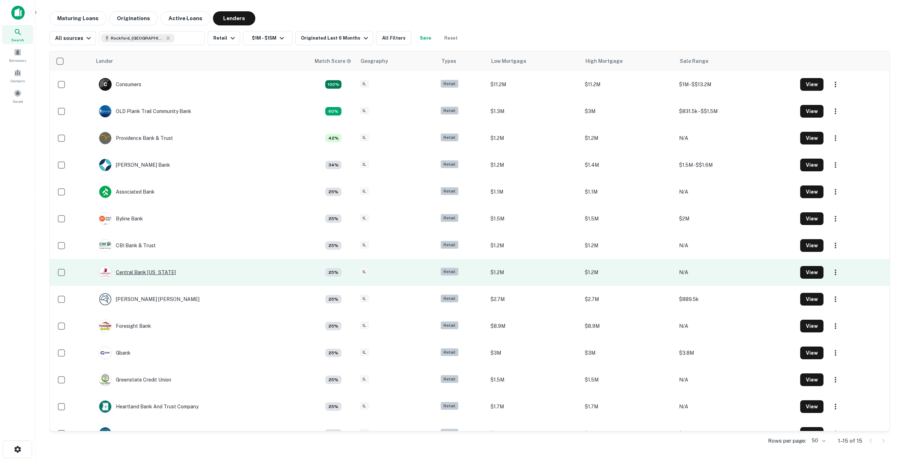
click at [150, 273] on div "Central Bank [US_STATE]" at bounding box center [137, 272] width 77 height 13
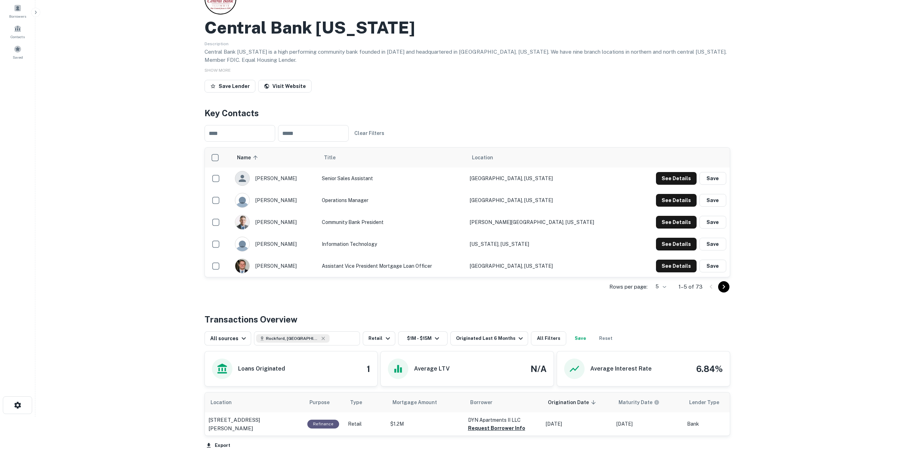
scroll to position [31, 0]
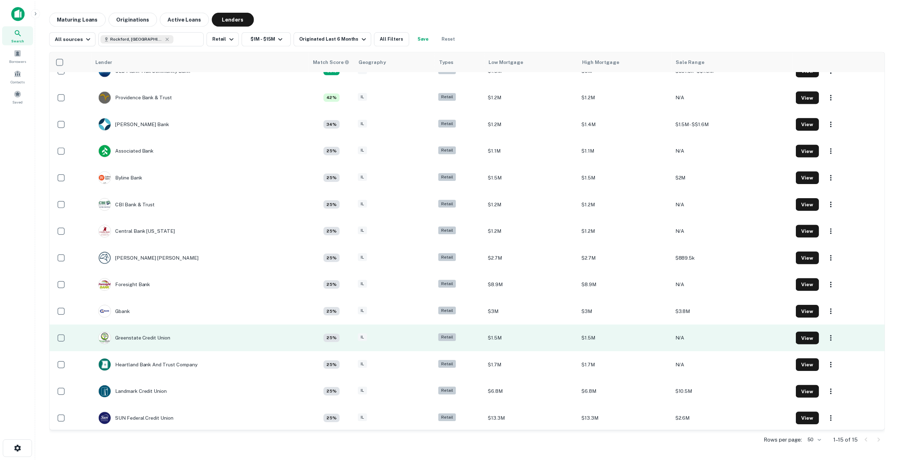
scroll to position [43, 0]
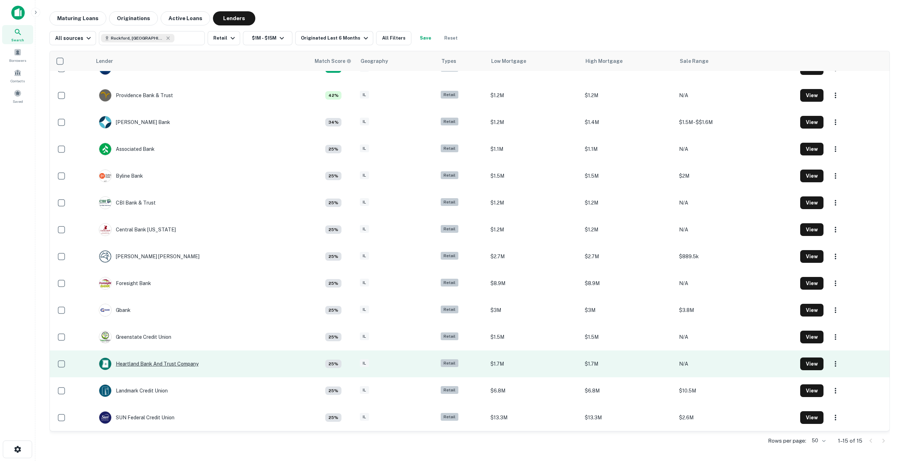
click at [182, 367] on div "Heartland Bank And Trust Company" at bounding box center [149, 363] width 100 height 13
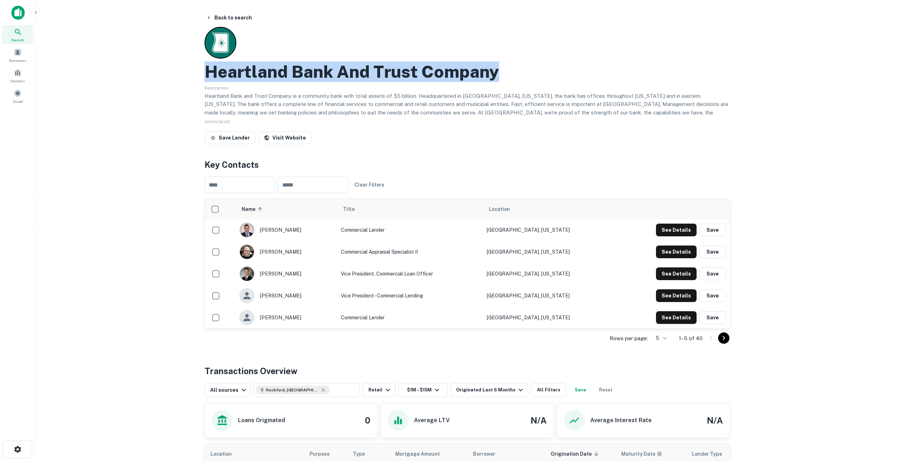
drag, startPoint x: 196, startPoint y: 75, endPoint x: 515, endPoint y: 78, distance: 319.9
click at [515, 78] on div "Back to search Heartland Bank And Trust Company Description Heartland Bank and …" at bounding box center [467, 290] width 542 height 559
click at [667, 229] on button "See Details" at bounding box center [676, 229] width 41 height 13
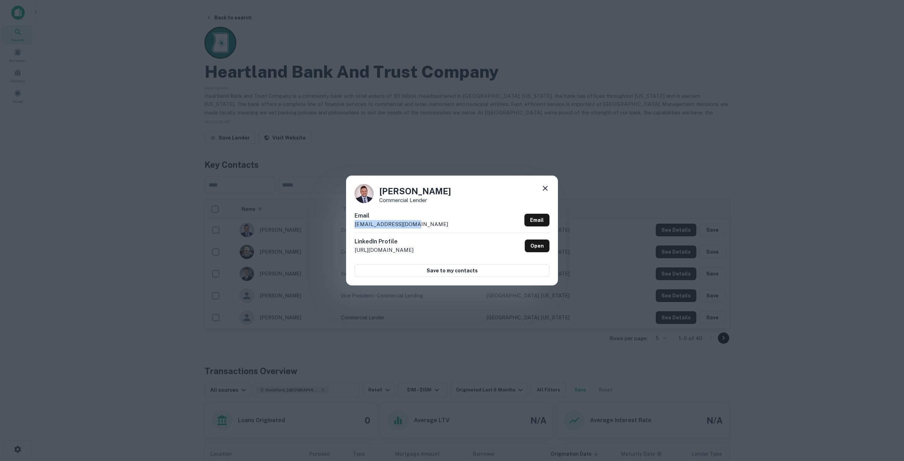
drag, startPoint x: 440, startPoint y: 227, endPoint x: 344, endPoint y: 225, distance: 96.0
click at [344, 225] on div "[PERSON_NAME] Commercial Lender Email [EMAIL_ADDRESS][DOMAIN_NAME] Email Linked…" at bounding box center [452, 230] width 904 height 461
click at [544, 185] on icon at bounding box center [545, 188] width 8 height 8
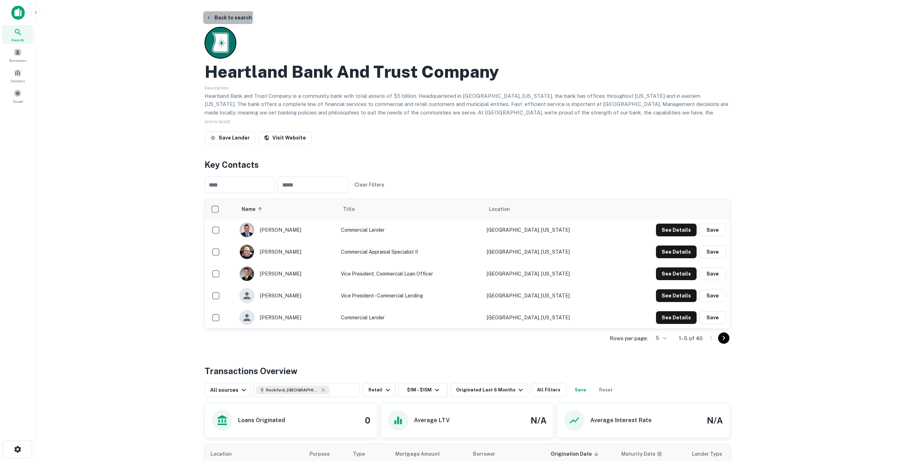
click at [220, 16] on button "Back to search" at bounding box center [229, 17] width 52 height 13
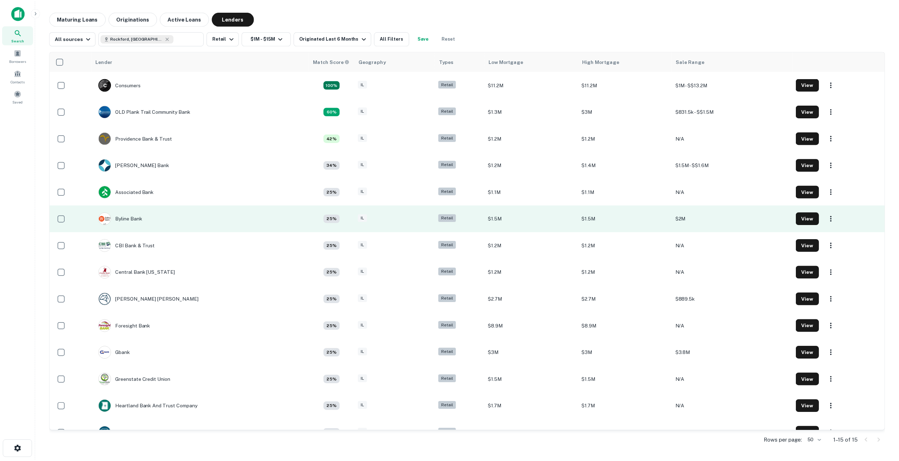
scroll to position [43, 0]
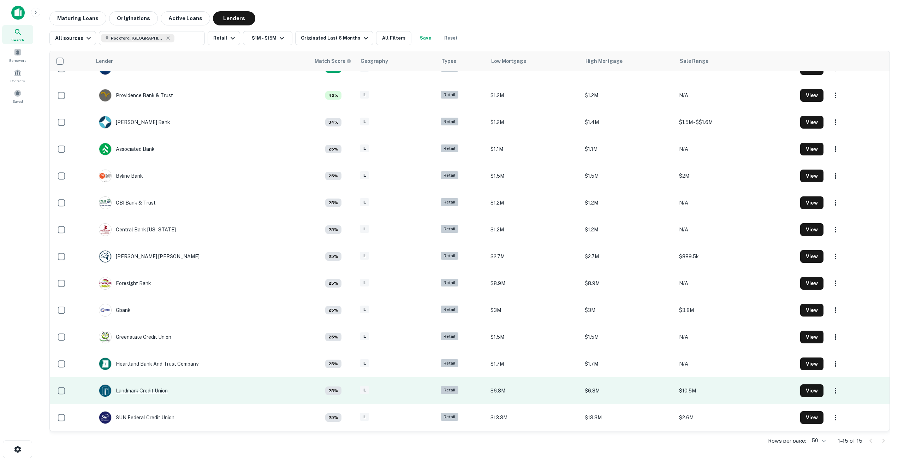
click at [138, 388] on div "Landmark Credit Union" at bounding box center [133, 390] width 69 height 13
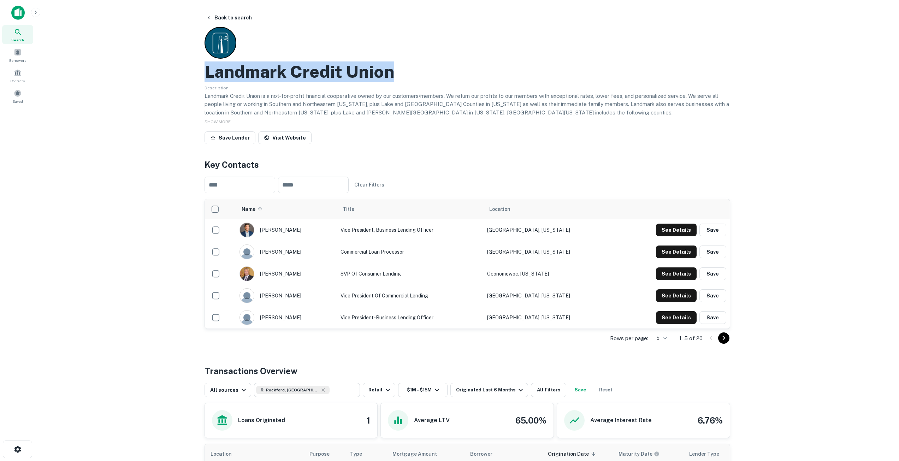
drag, startPoint x: 401, startPoint y: 75, endPoint x: 193, endPoint y: 81, distance: 207.7
click at [193, 81] on main "Back to search Landmark Credit Union Description Landmark Credit Union is a not…" at bounding box center [466, 230] width 863 height 461
click at [672, 293] on button "See Details" at bounding box center [676, 295] width 41 height 13
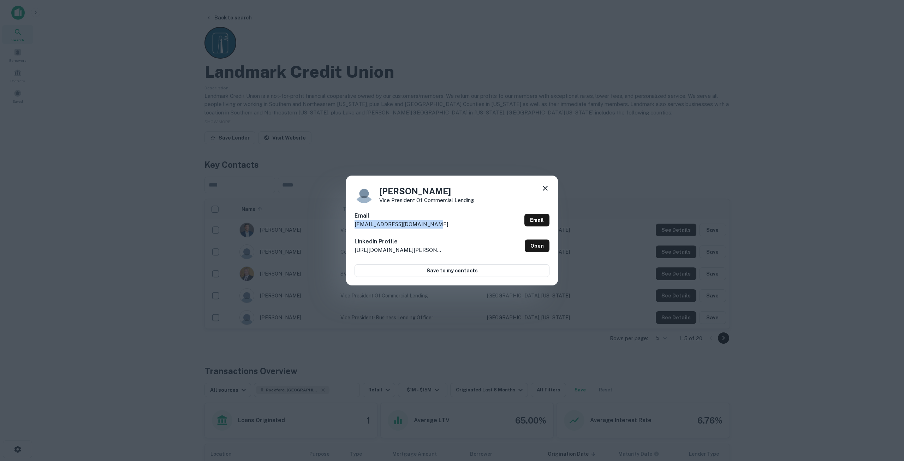
drag, startPoint x: 430, startPoint y: 225, endPoint x: 344, endPoint y: 228, distance: 86.5
click at [337, 230] on div "[PERSON_NAME] Vice President of Commercial Lending Email [EMAIL_ADDRESS][DOMAIN…" at bounding box center [452, 230] width 904 height 461
click at [549, 187] on div "[PERSON_NAME] Vice President of Commercial Lending Email [EMAIL_ADDRESS][DOMAIN…" at bounding box center [452, 229] width 212 height 109
click at [543, 188] on icon at bounding box center [545, 188] width 8 height 8
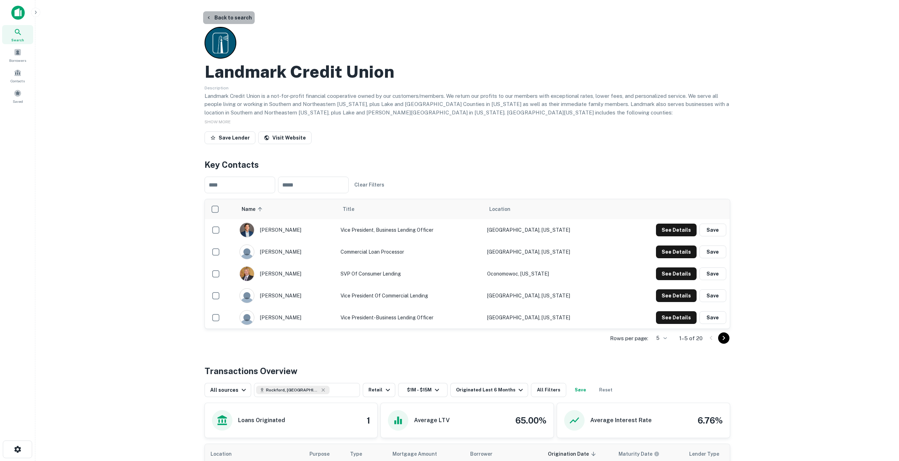
click at [233, 16] on button "Back to search" at bounding box center [229, 17] width 52 height 13
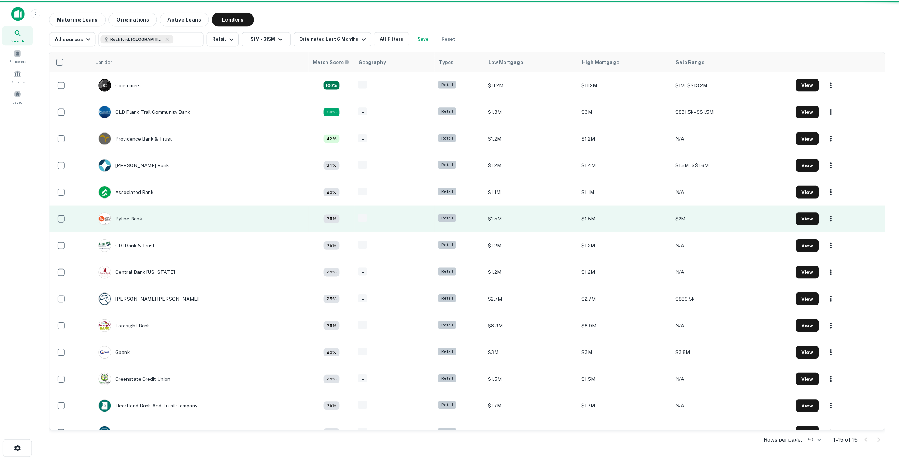
scroll to position [43, 0]
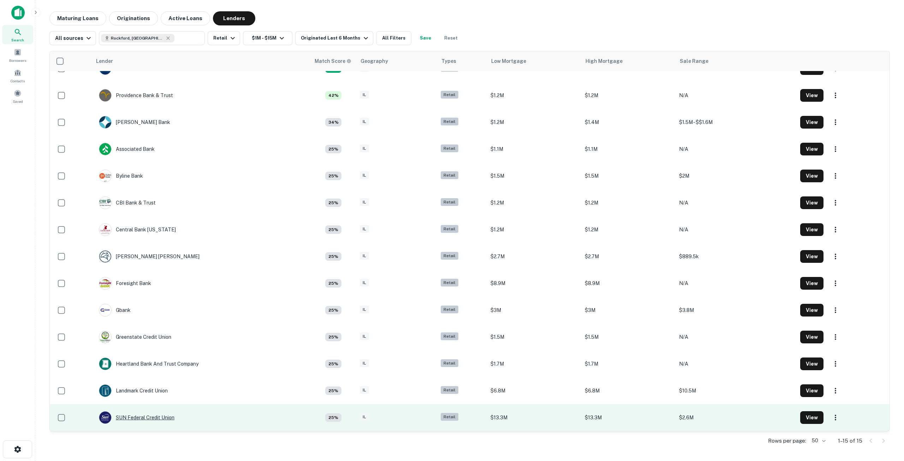
click at [134, 415] on div "SUN Federal Credit Union" at bounding box center [137, 417] width 76 height 13
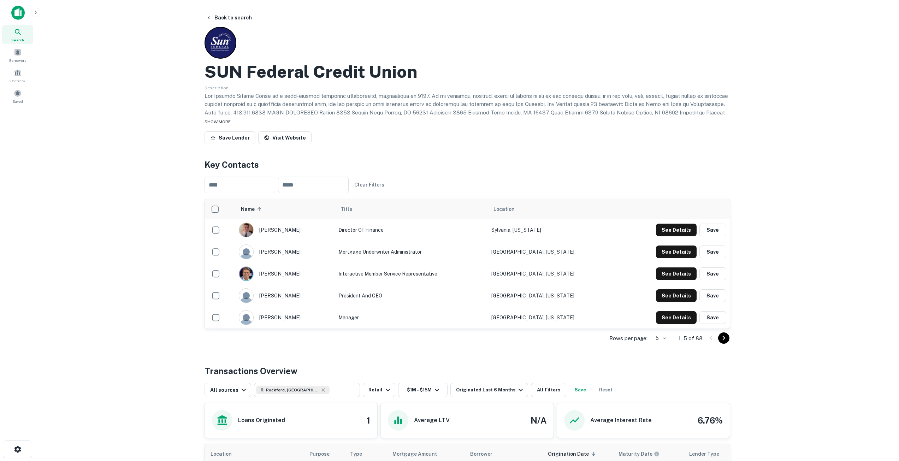
click at [217, 120] on span "SHOW MORE" at bounding box center [217, 121] width 26 height 5
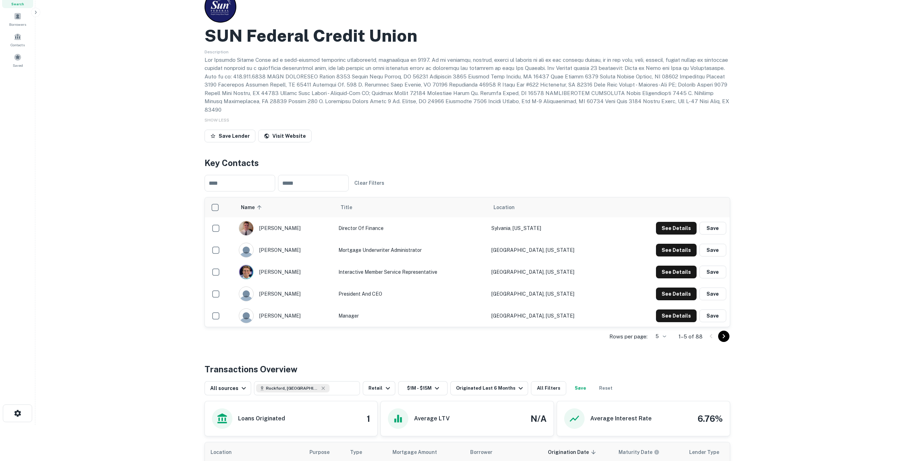
scroll to position [35, 0]
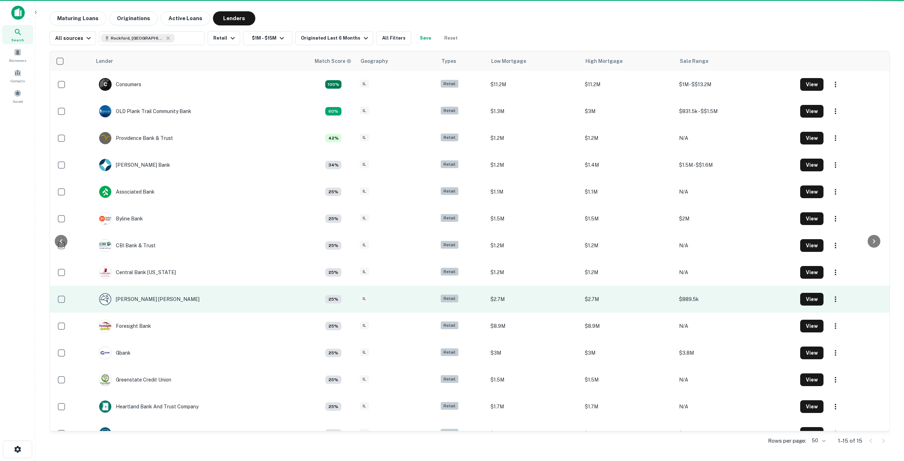
scroll to position [43, 0]
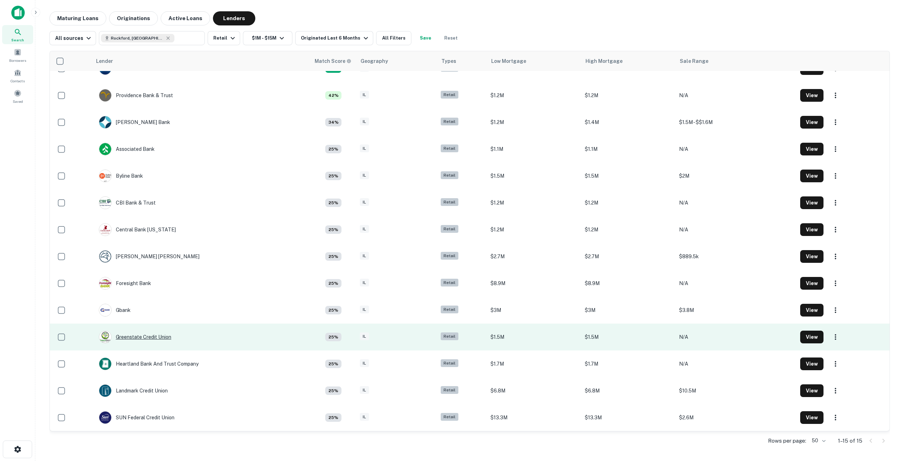
click at [138, 334] on div "Greenstate Credit Union" at bounding box center [135, 336] width 72 height 13
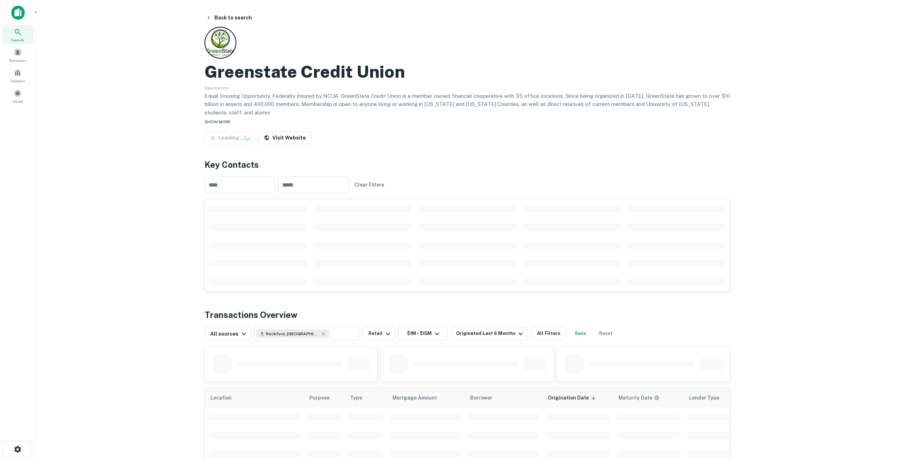
click at [226, 119] on span "SHOW MORE" at bounding box center [217, 121] width 26 height 5
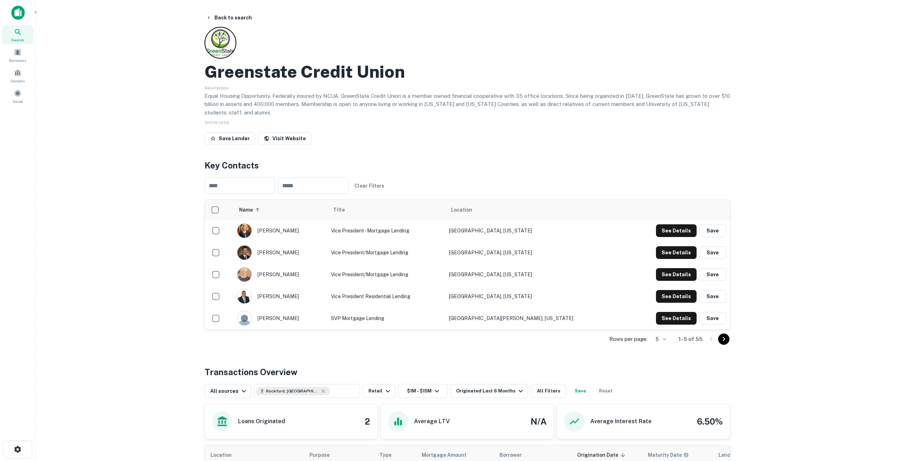
click at [5, 220] on div "Search Borrowers Contacts Saved" at bounding box center [17, 219] width 35 height 439
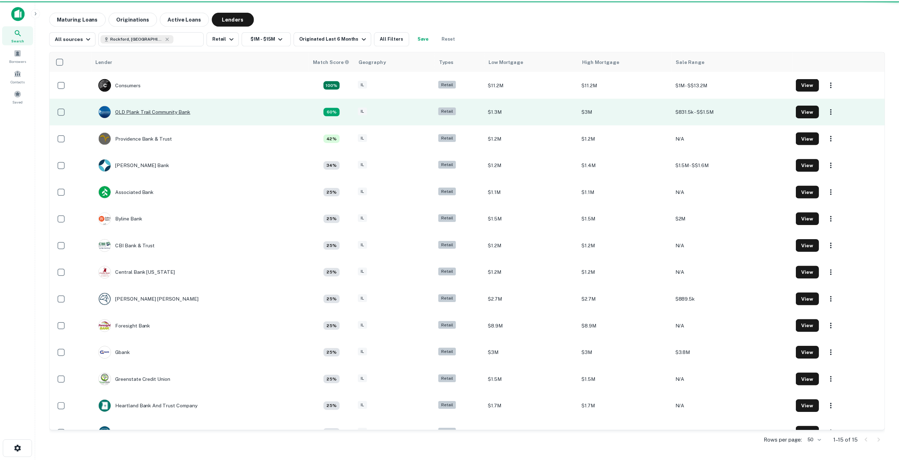
scroll to position [43, 0]
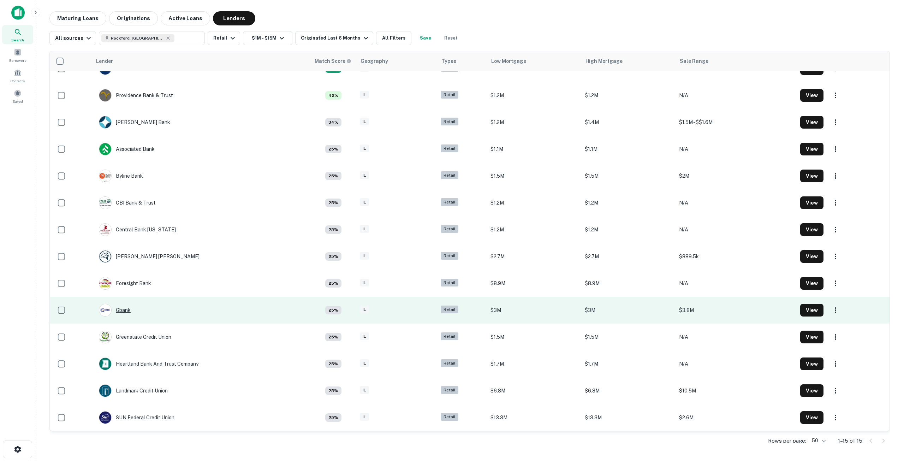
click at [129, 313] on div "Gbank" at bounding box center [115, 310] width 32 height 13
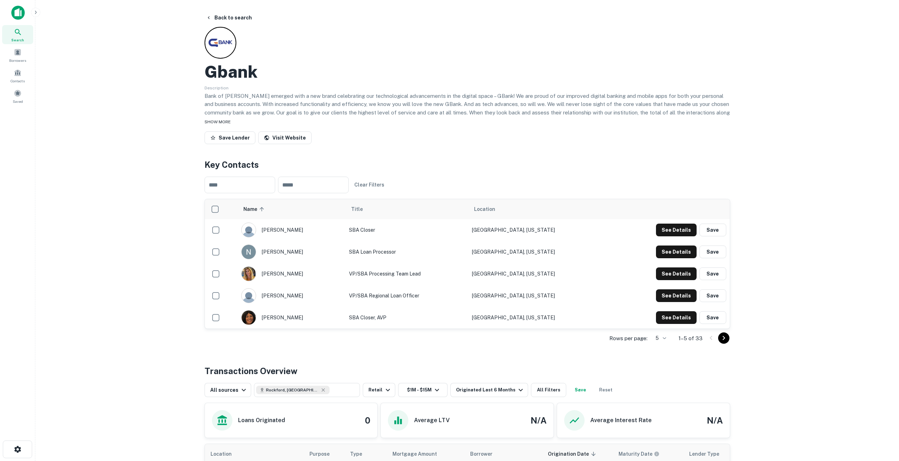
click at [223, 119] on span "SHOW MORE" at bounding box center [217, 121] width 26 height 5
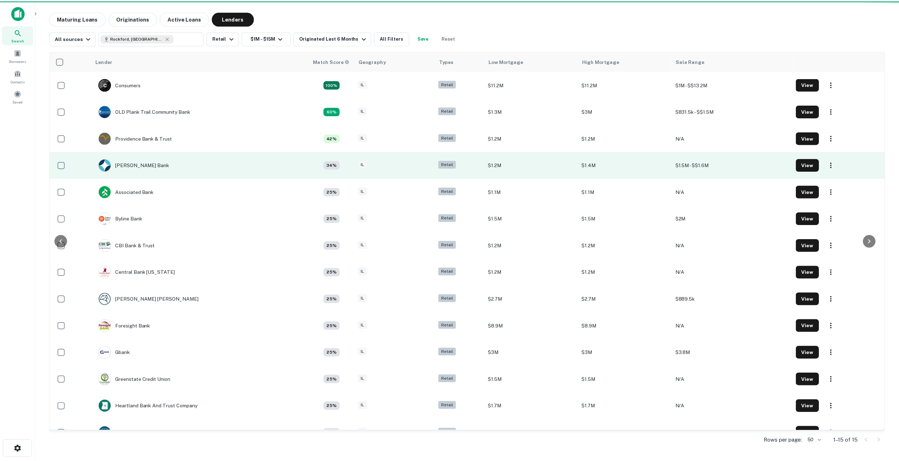
scroll to position [43, 0]
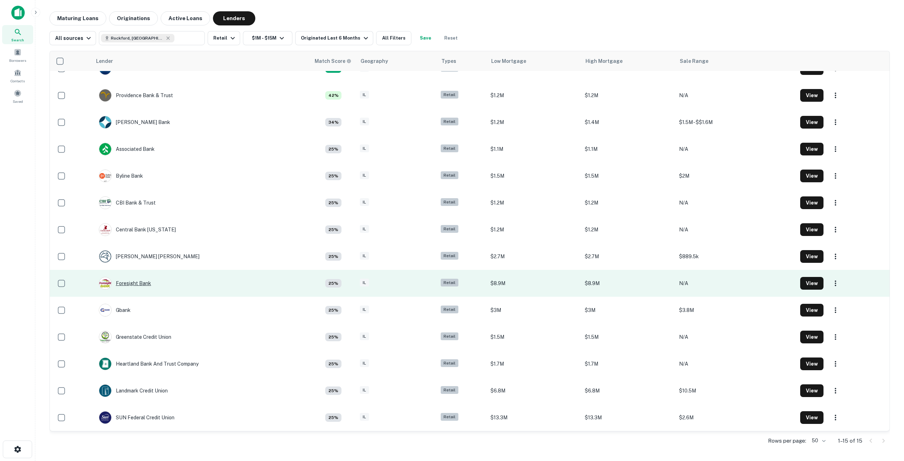
click at [149, 282] on div "Foresight Bank" at bounding box center [125, 283] width 52 height 13
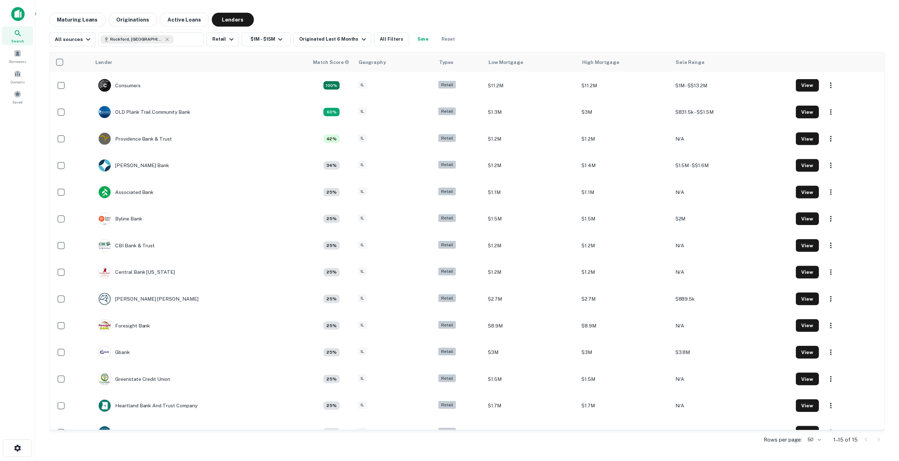
scroll to position [43, 0]
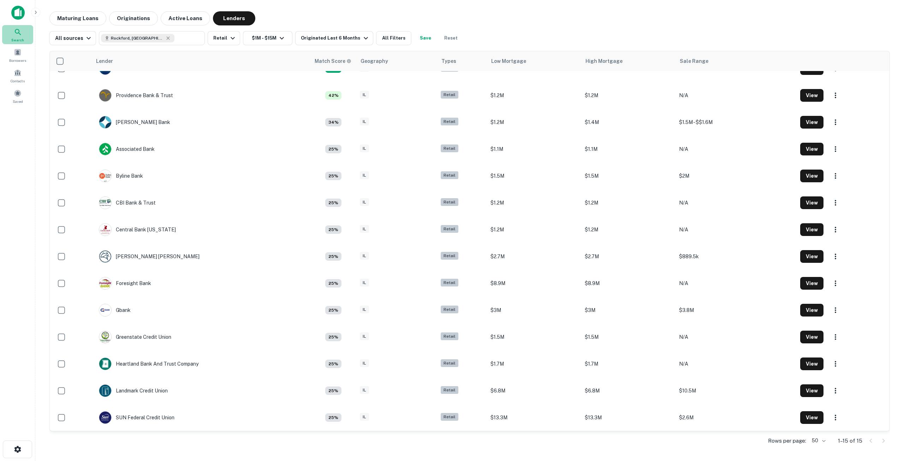
click at [22, 31] on div "Search" at bounding box center [17, 34] width 31 height 19
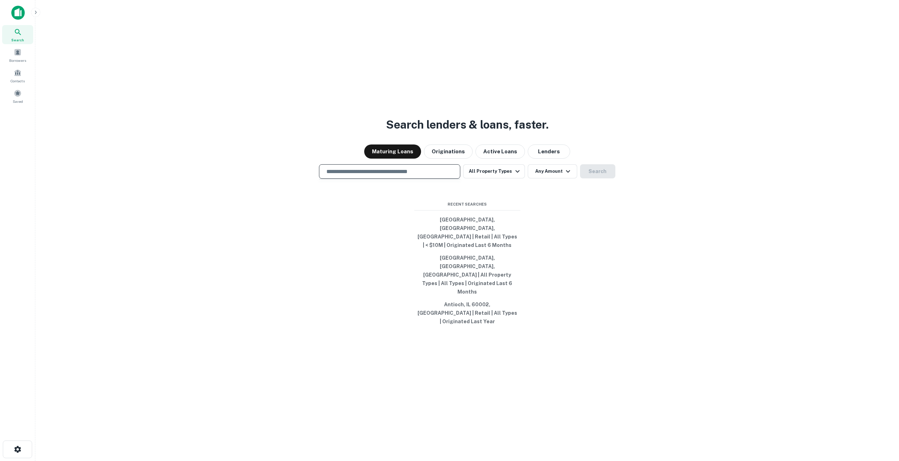
click at [418, 175] on input "text" at bounding box center [389, 171] width 135 height 8
click at [548, 159] on button "Lenders" at bounding box center [548, 151] width 42 height 14
click at [431, 175] on input "text" at bounding box center [389, 171] width 135 height 8
paste input "*******"
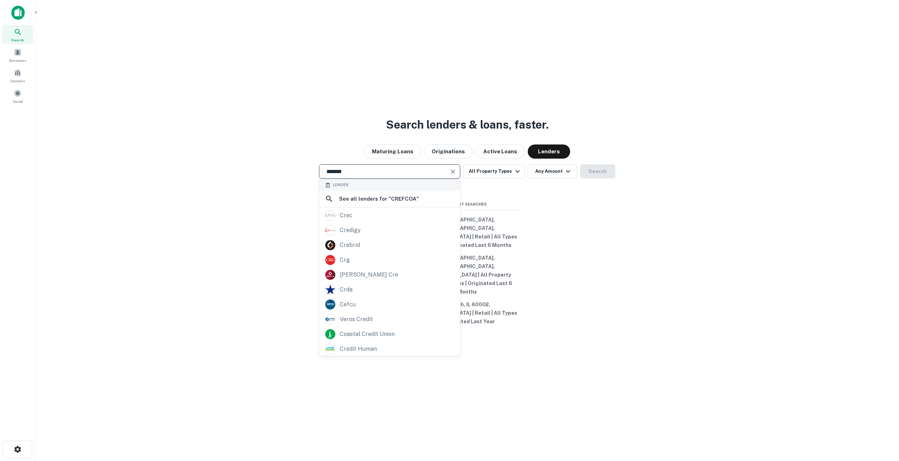
click at [383, 187] on div "Search lenders & loans, faster. Maturing Loans Originations Active Loans Lender…" at bounding box center [467, 247] width 852 height 461
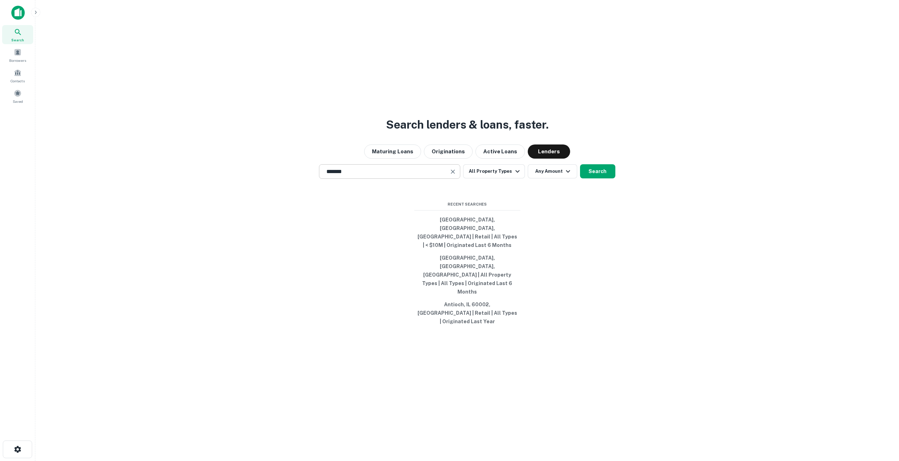
click at [380, 179] on div "******* ​" at bounding box center [389, 171] width 141 height 14
click at [378, 175] on input "*******" at bounding box center [384, 171] width 124 height 8
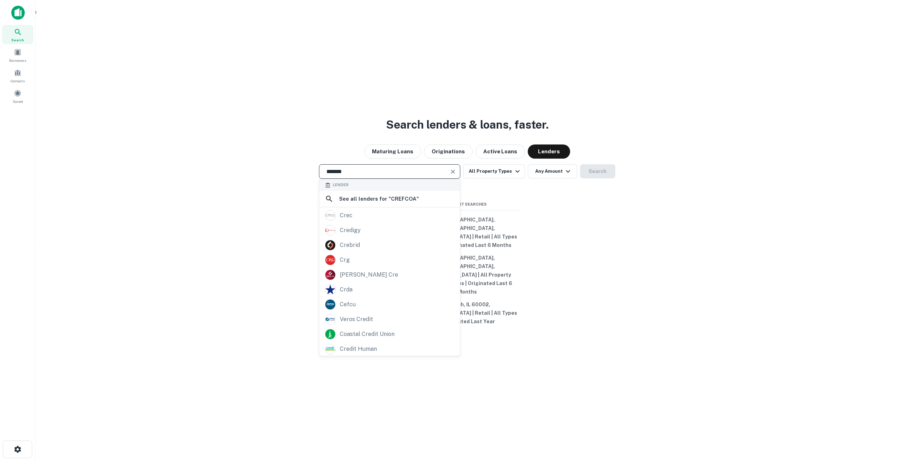
click at [378, 175] on input "*******" at bounding box center [384, 171] width 124 height 8
paste input "**********"
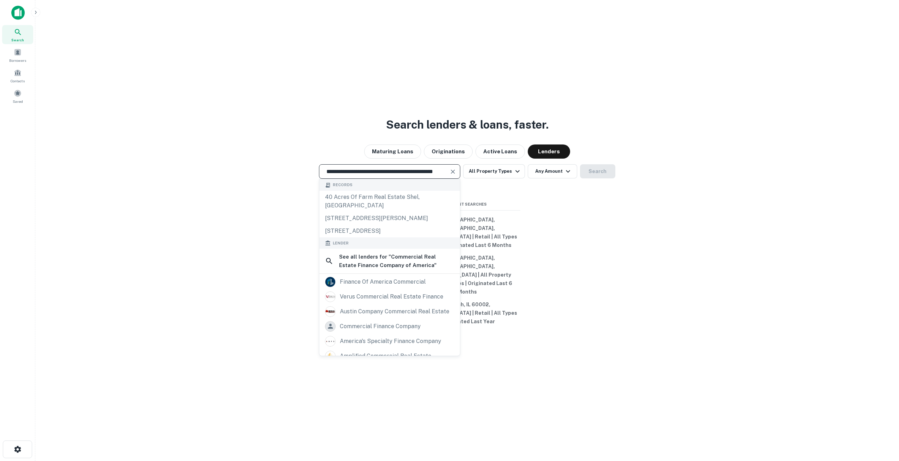
type input "**********"
click at [606, 232] on div "**********" at bounding box center [467, 247] width 852 height 461
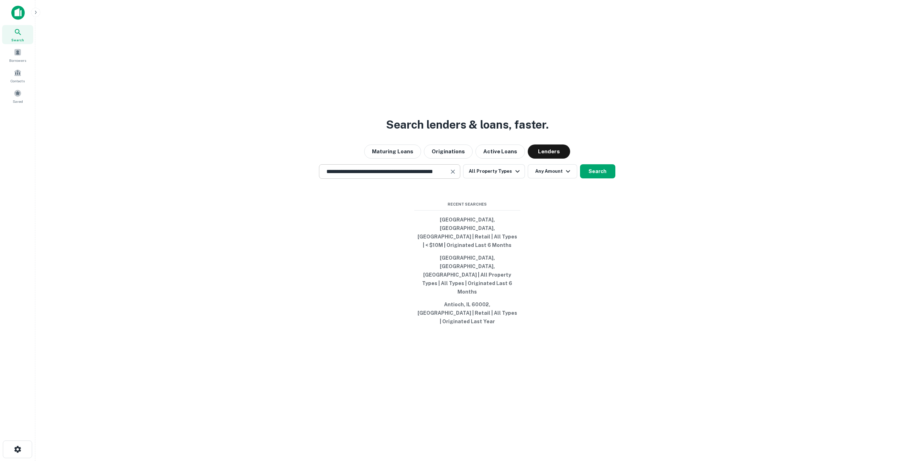
click at [407, 175] on input "**********" at bounding box center [384, 171] width 124 height 8
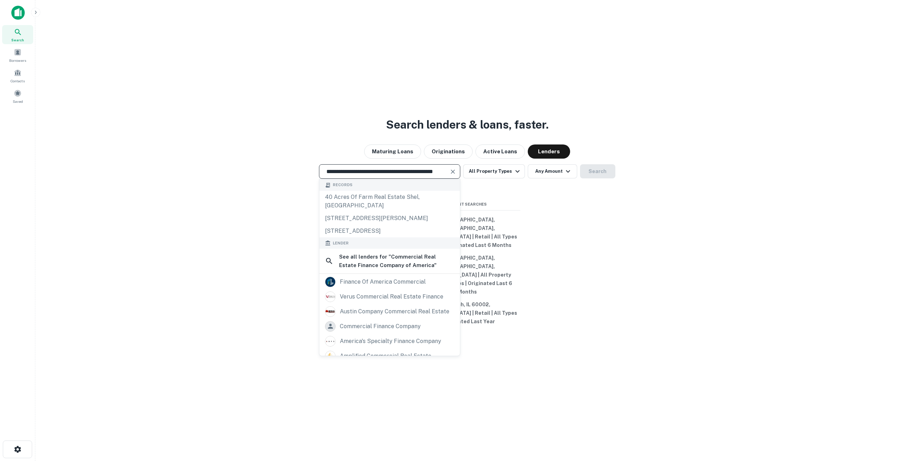
click at [413, 175] on input "**********" at bounding box center [384, 171] width 124 height 8
click at [583, 241] on div "**********" at bounding box center [467, 247] width 852 height 461
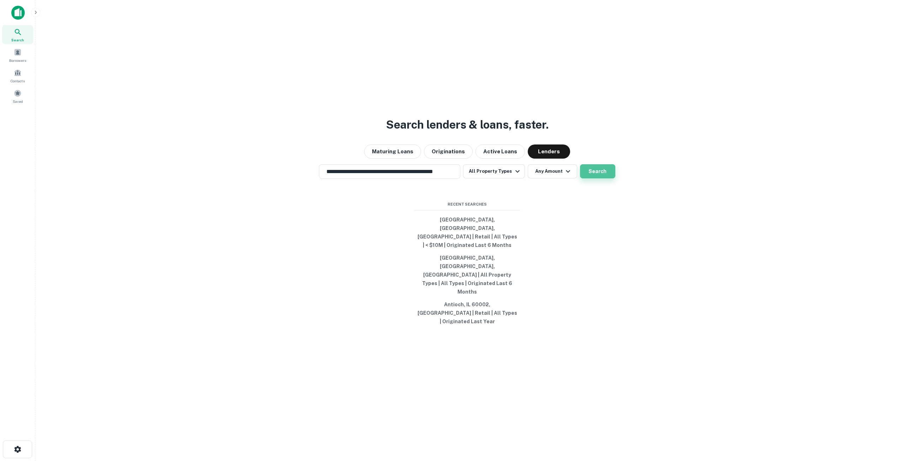
click at [586, 178] on button "Search" at bounding box center [597, 171] width 35 height 14
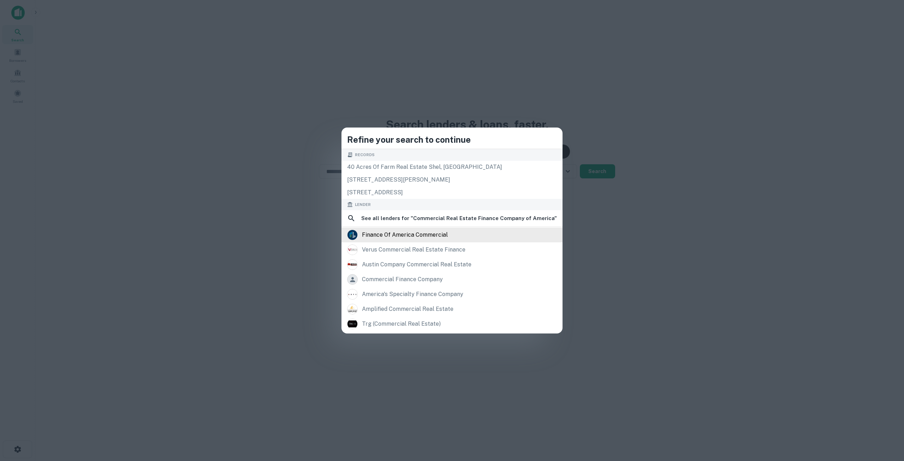
click at [435, 235] on div "finance of america commercial" at bounding box center [405, 234] width 86 height 11
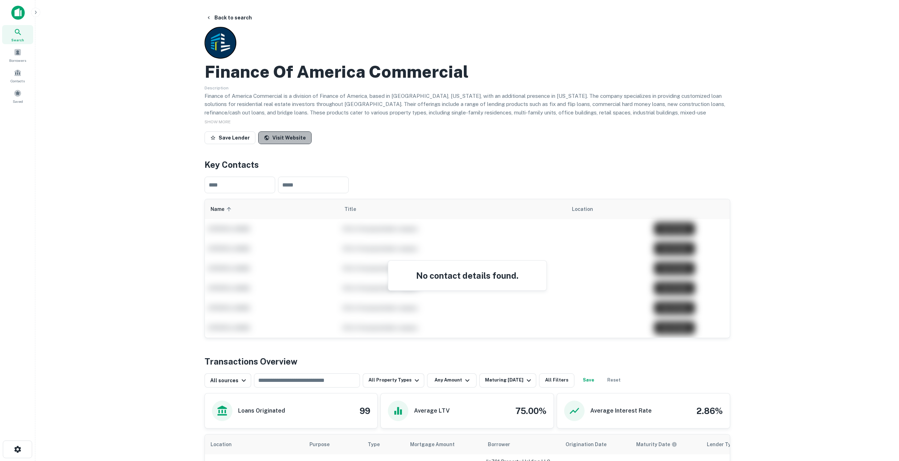
click at [288, 140] on link "Visit Website" at bounding box center [284, 137] width 53 height 13
